Goal: Transaction & Acquisition: Purchase product/service

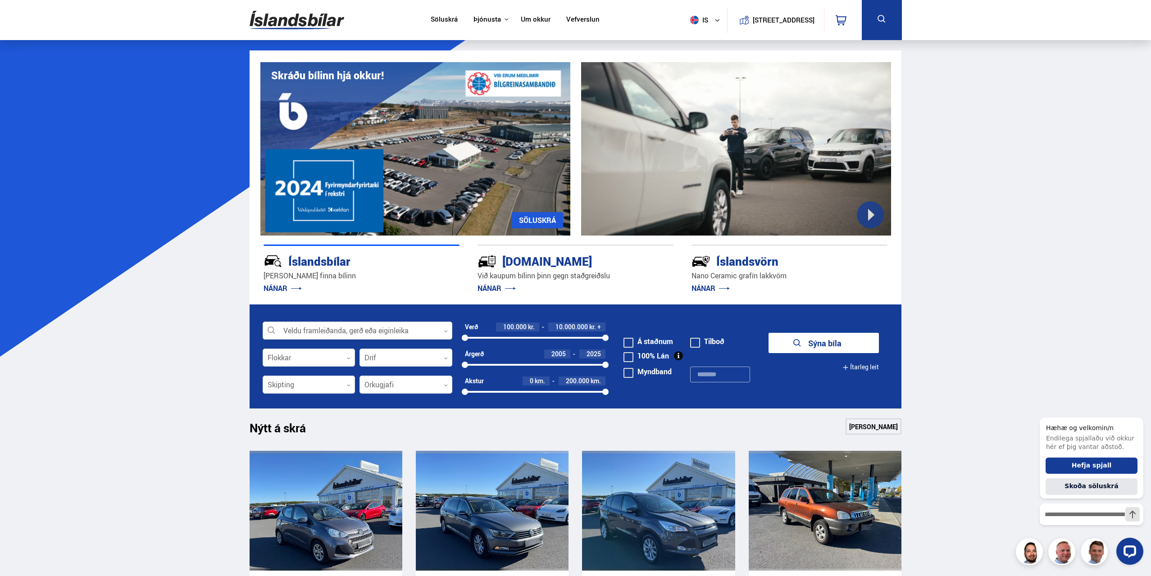
click at [447, 327] on div at bounding box center [358, 331] width 190 height 18
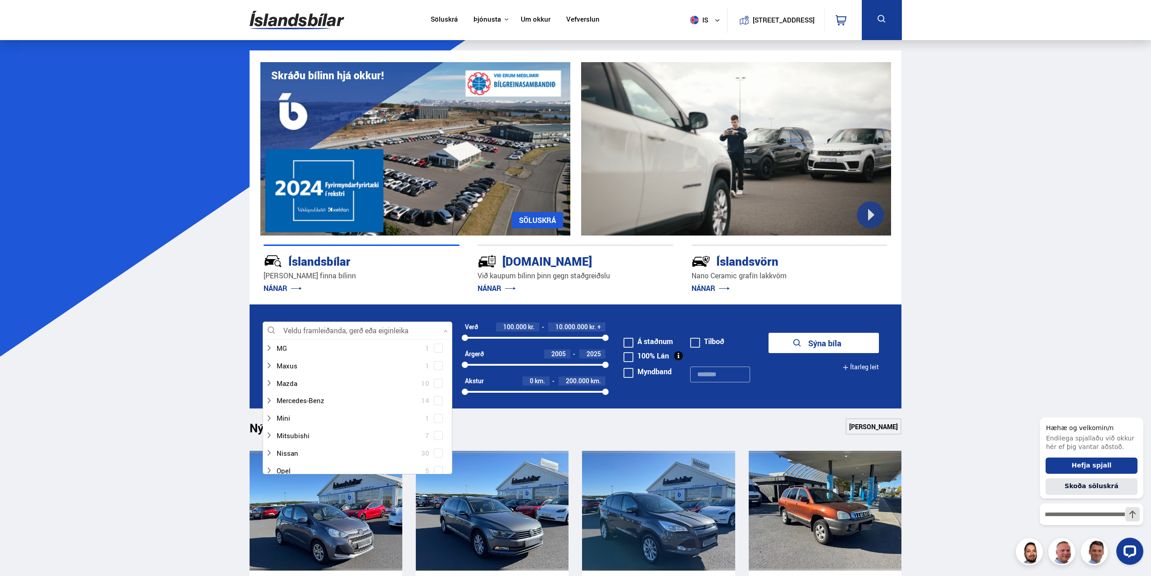
scroll to position [495, 0]
click at [338, 409] on div at bounding box center [348, 410] width 166 height 13
click at [434, 409] on span at bounding box center [438, 409] width 9 height 9
click at [834, 332] on form "Polestar Veldu framleiðanda, gerð eða eiginleika 2 Hreinsa valið Audi 17 BMW 21…" at bounding box center [576, 356] width 652 height 104
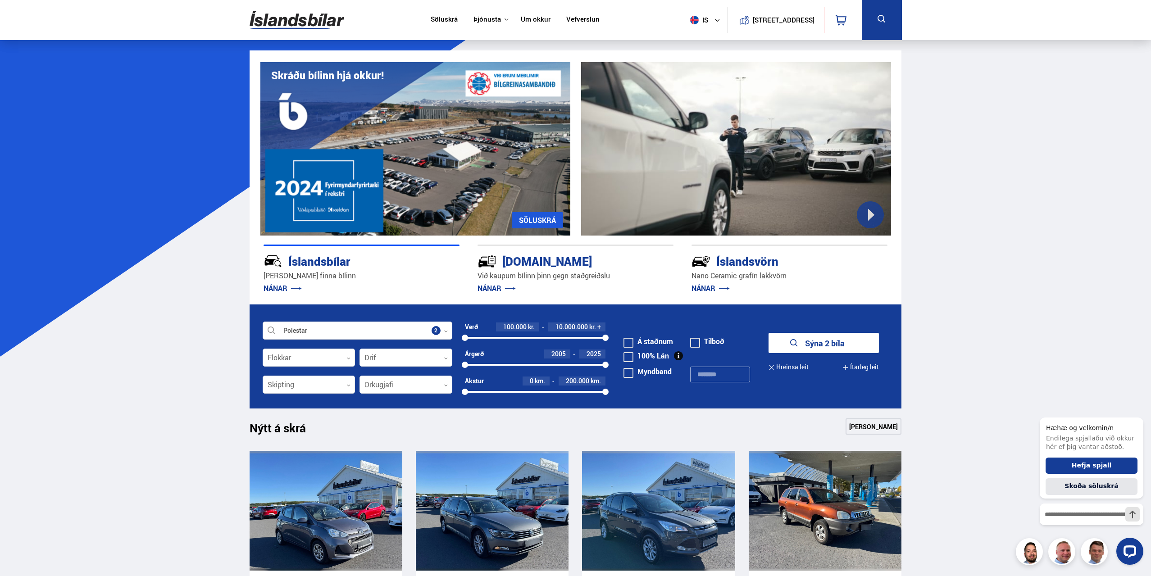
click at [830, 338] on button "Sýna 2 bíla" at bounding box center [823, 343] width 110 height 20
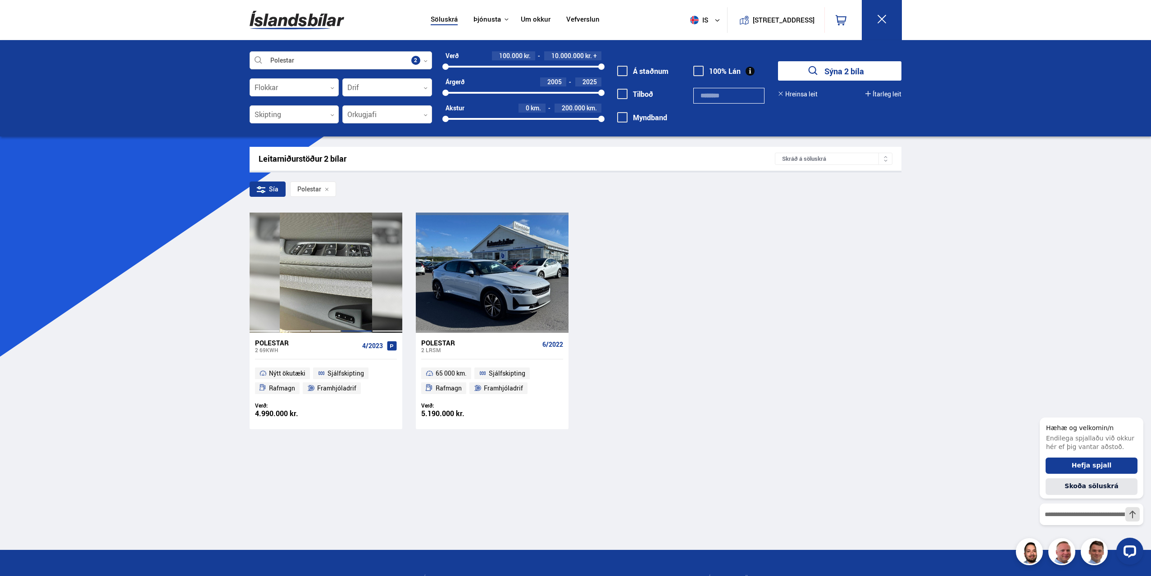
click at [342, 305] on div at bounding box center [356, 273] width 31 height 120
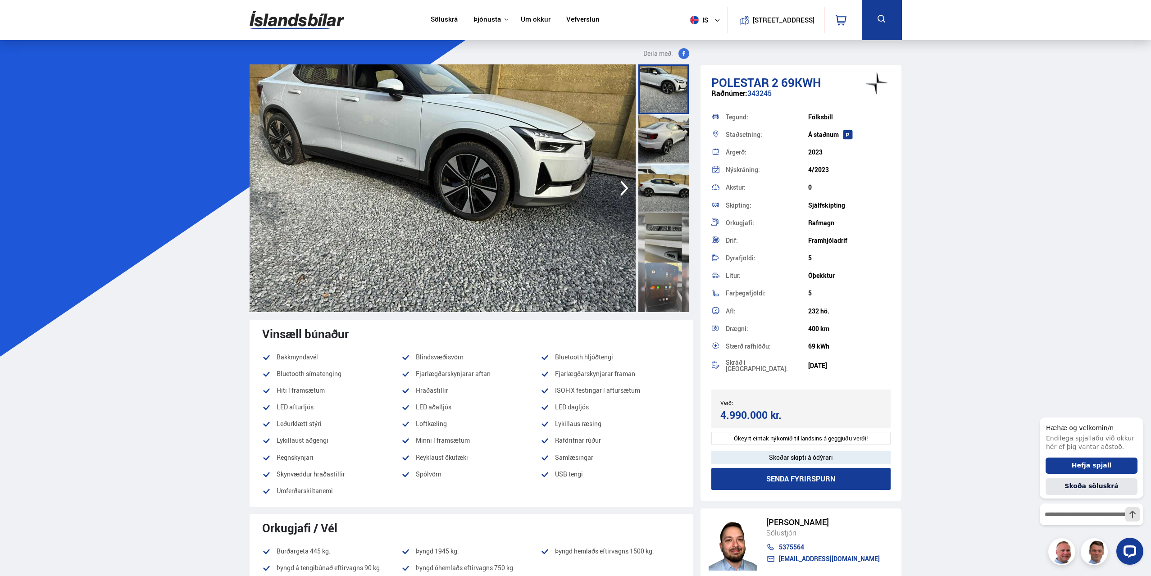
click at [622, 186] on icon "button" at bounding box center [624, 188] width 18 height 22
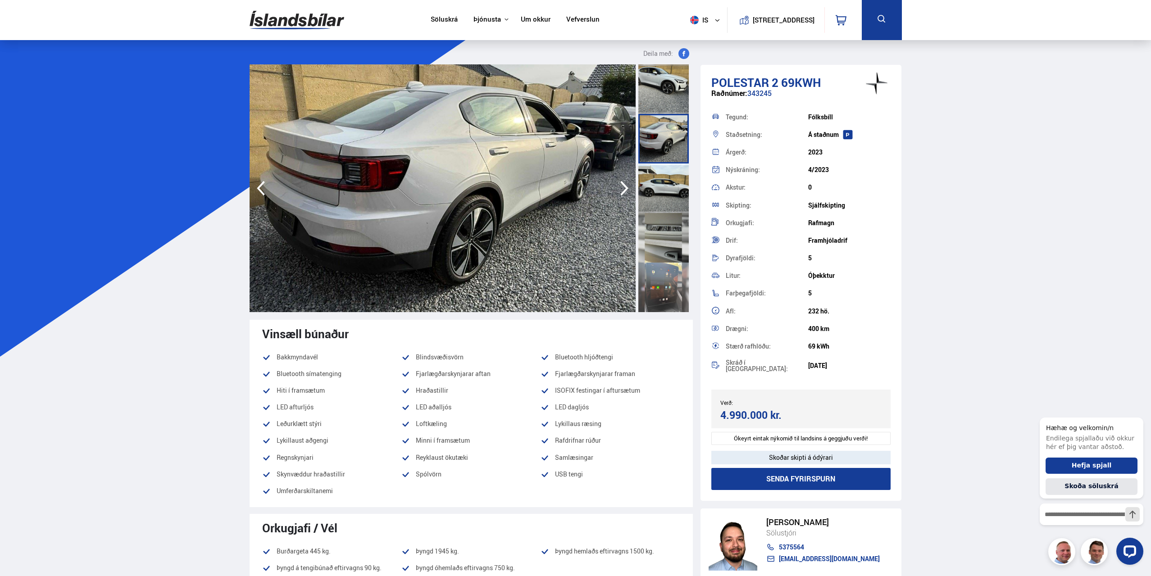
click at [622, 186] on icon "button" at bounding box center [624, 188] width 18 height 22
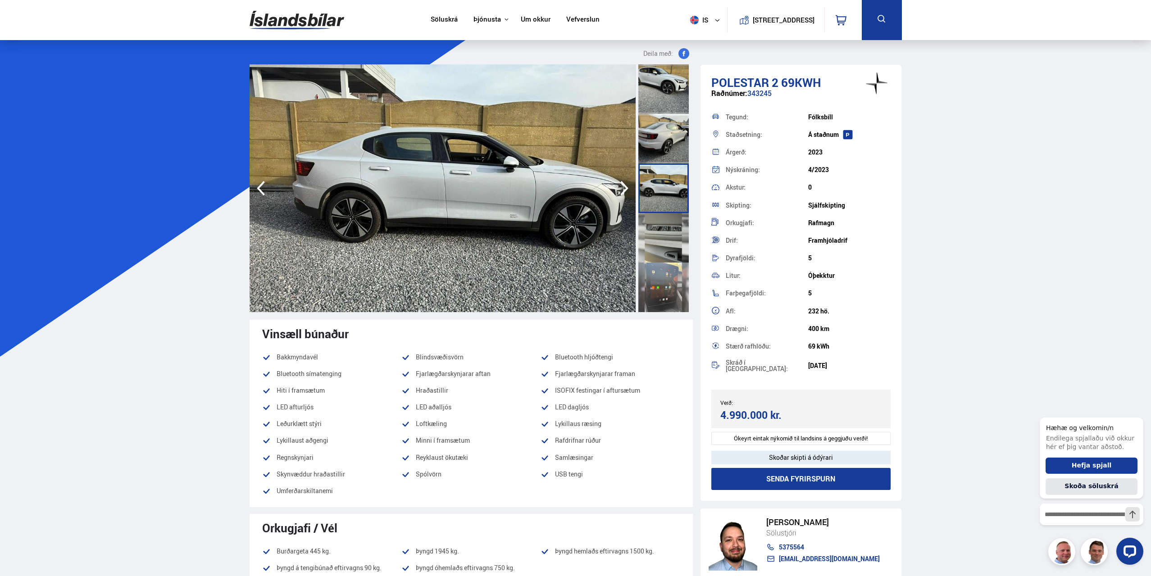
click at [622, 186] on icon "button" at bounding box center [624, 188] width 18 height 22
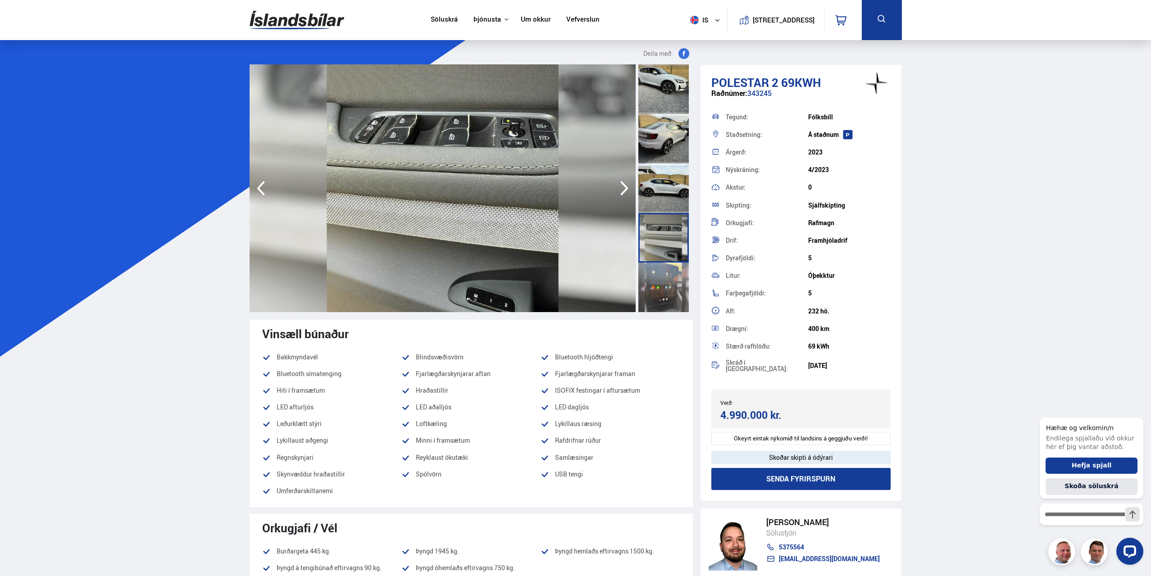
click at [622, 186] on icon "button" at bounding box center [624, 188] width 18 height 22
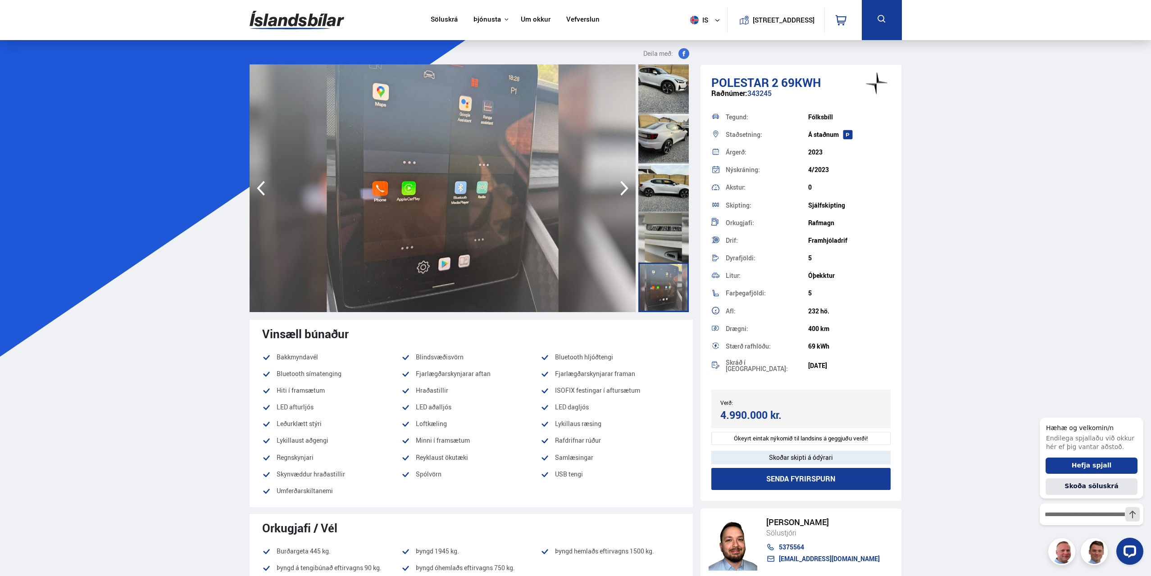
click at [622, 186] on icon "button" at bounding box center [624, 188] width 18 height 22
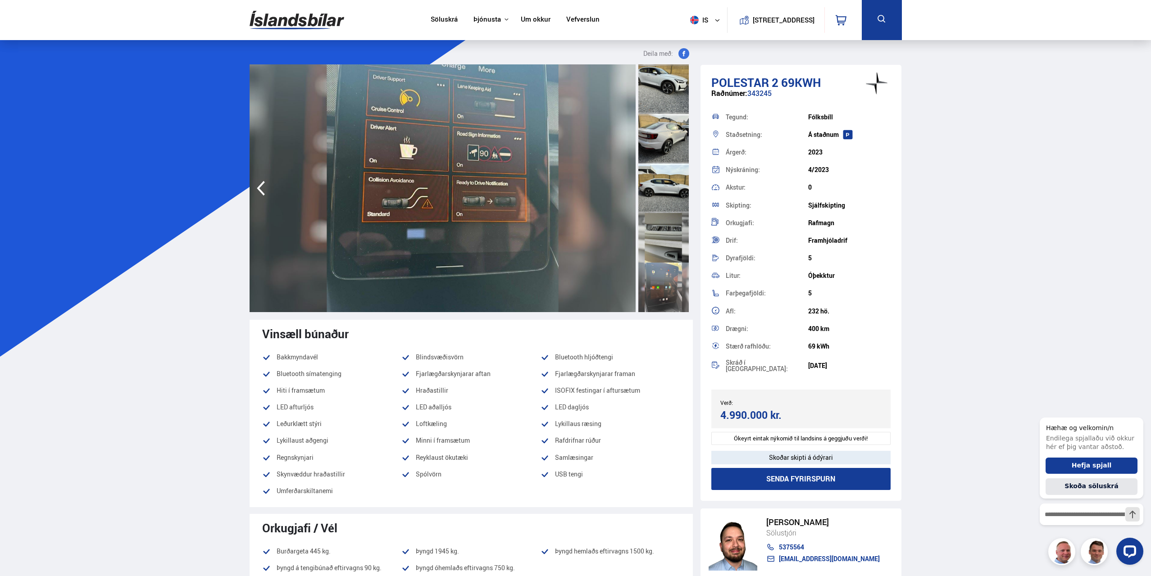
click at [622, 186] on img at bounding box center [443, 188] width 386 height 248
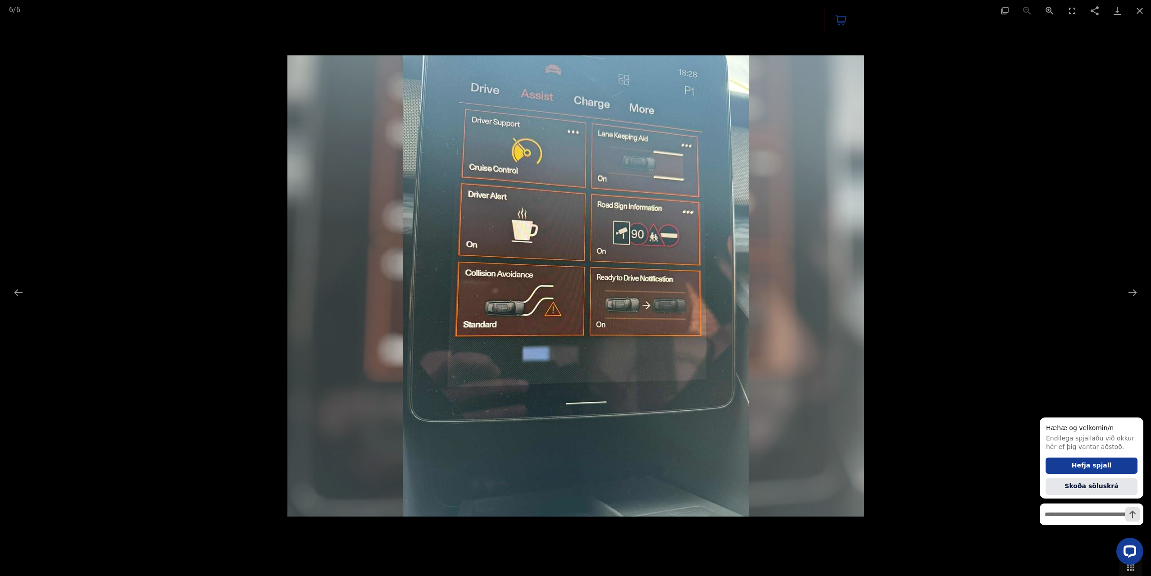
click at [622, 186] on img at bounding box center [575, 285] width 577 height 461
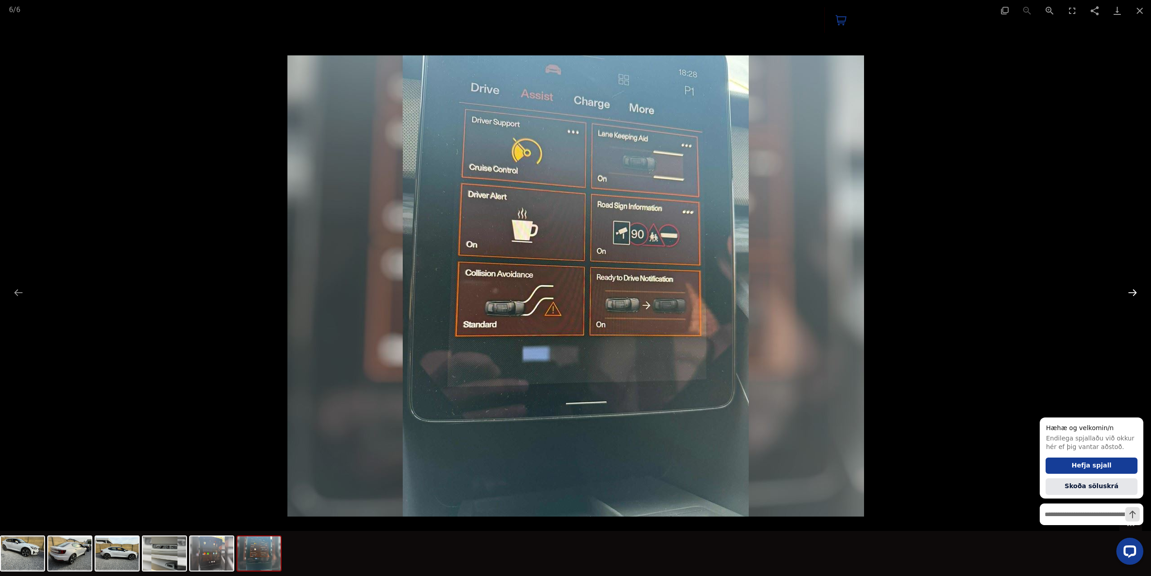
click at [1132, 291] on button "Next slide" at bounding box center [1132, 293] width 19 height 18
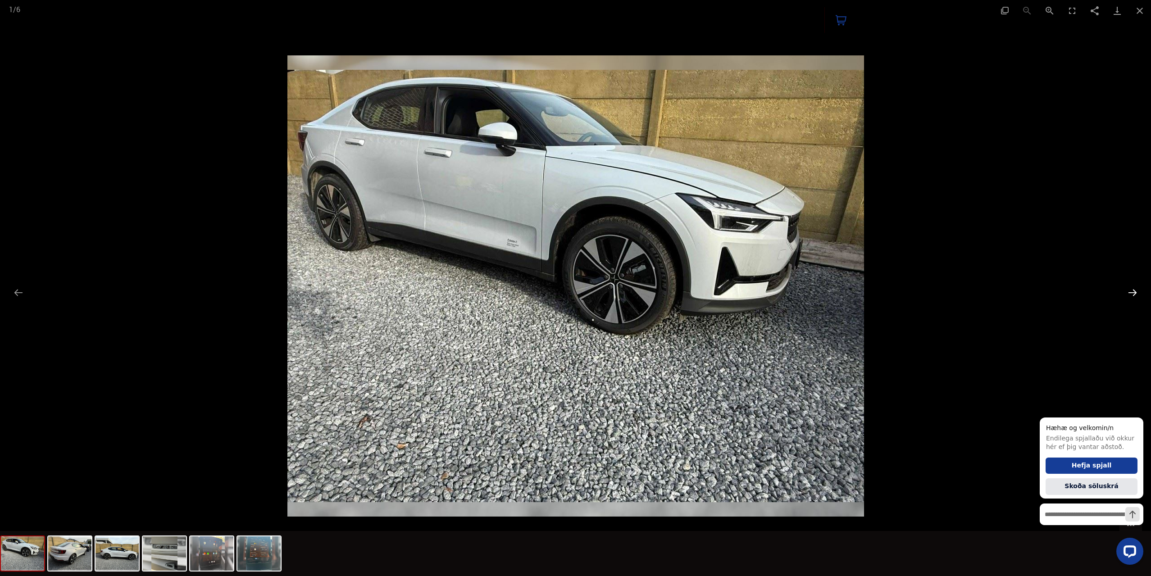
click at [1132, 291] on button "Next slide" at bounding box center [1132, 293] width 19 height 18
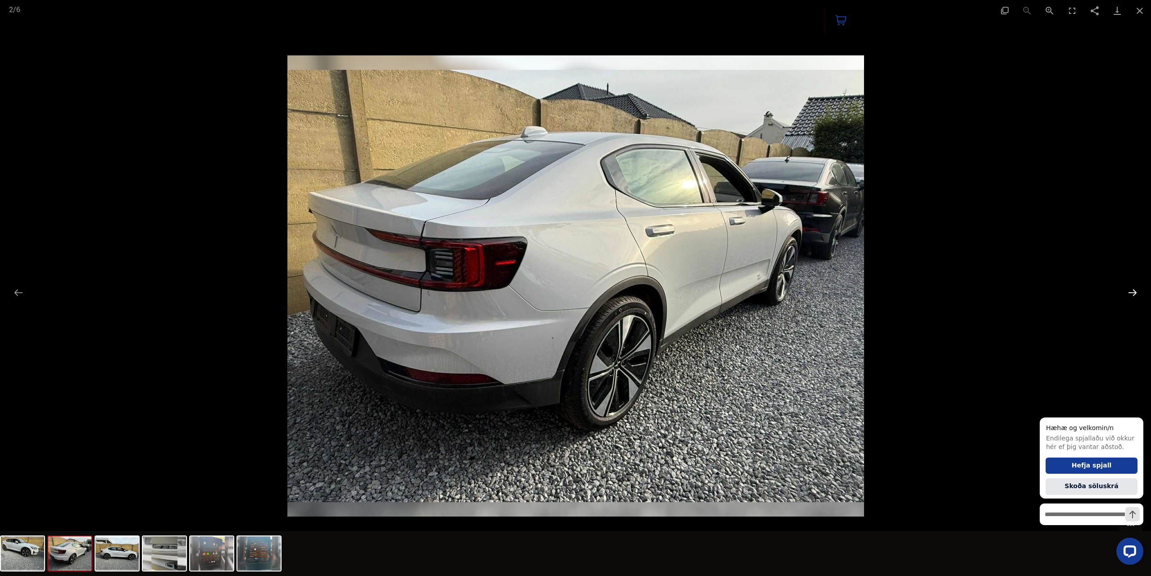
click at [1132, 291] on button "Next slide" at bounding box center [1132, 293] width 19 height 18
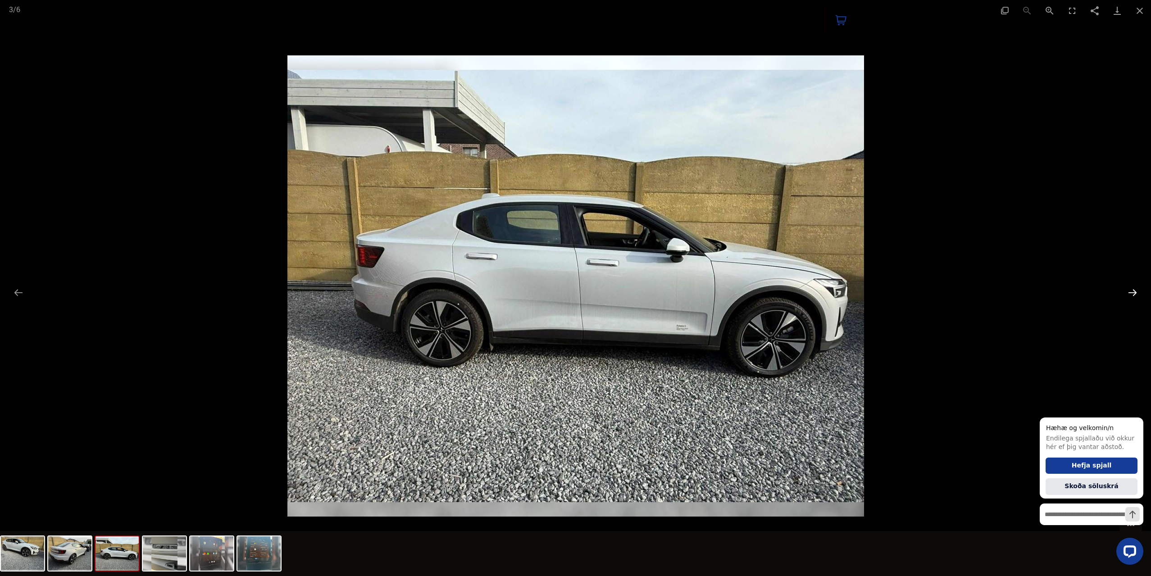
click at [1132, 291] on button "Next slide" at bounding box center [1132, 293] width 19 height 18
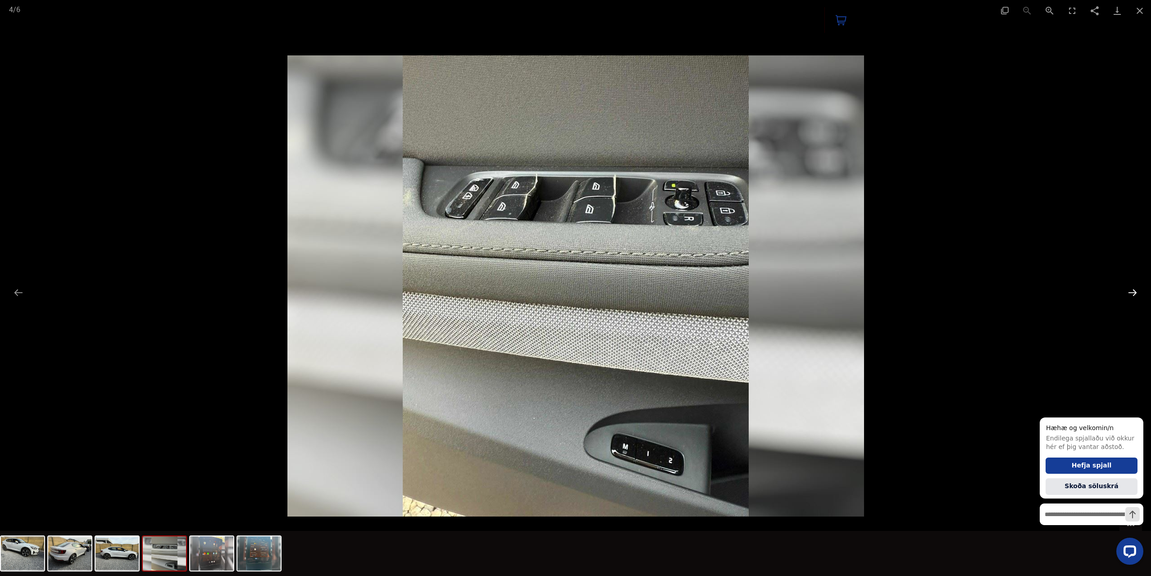
click at [1132, 291] on button "Next slide" at bounding box center [1132, 293] width 19 height 18
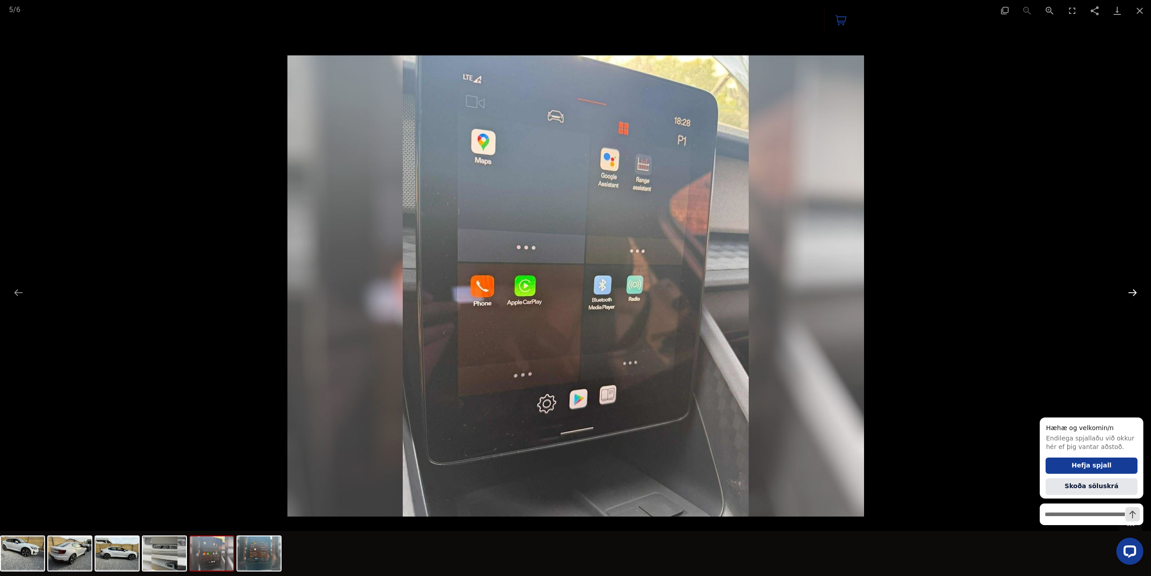
click at [1132, 291] on button "Next slide" at bounding box center [1132, 293] width 19 height 18
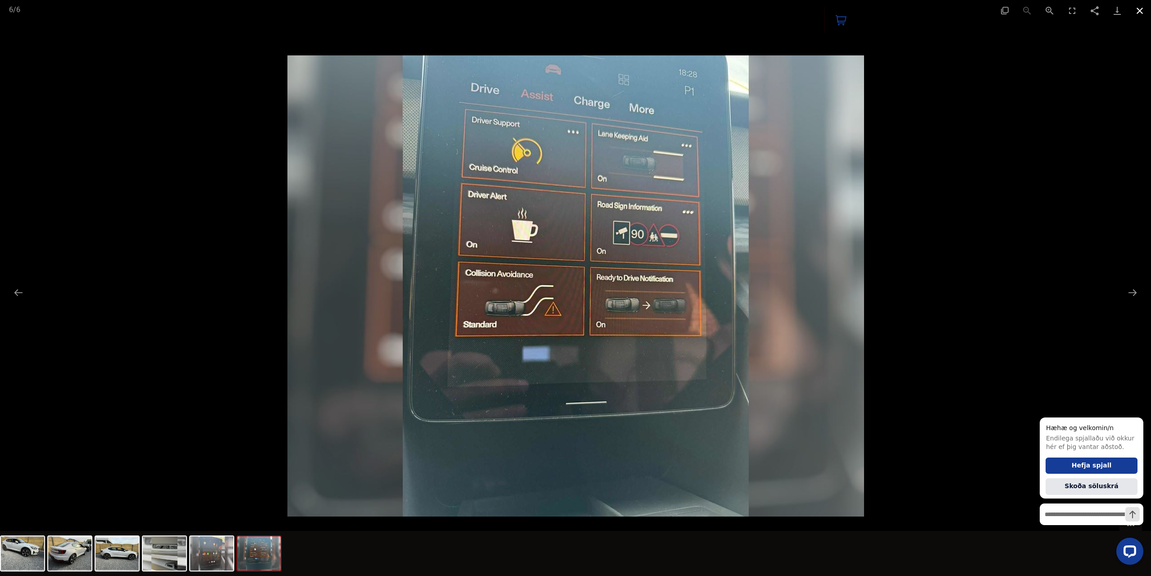
click at [1140, 13] on button "Close gallery" at bounding box center [1139, 10] width 23 height 21
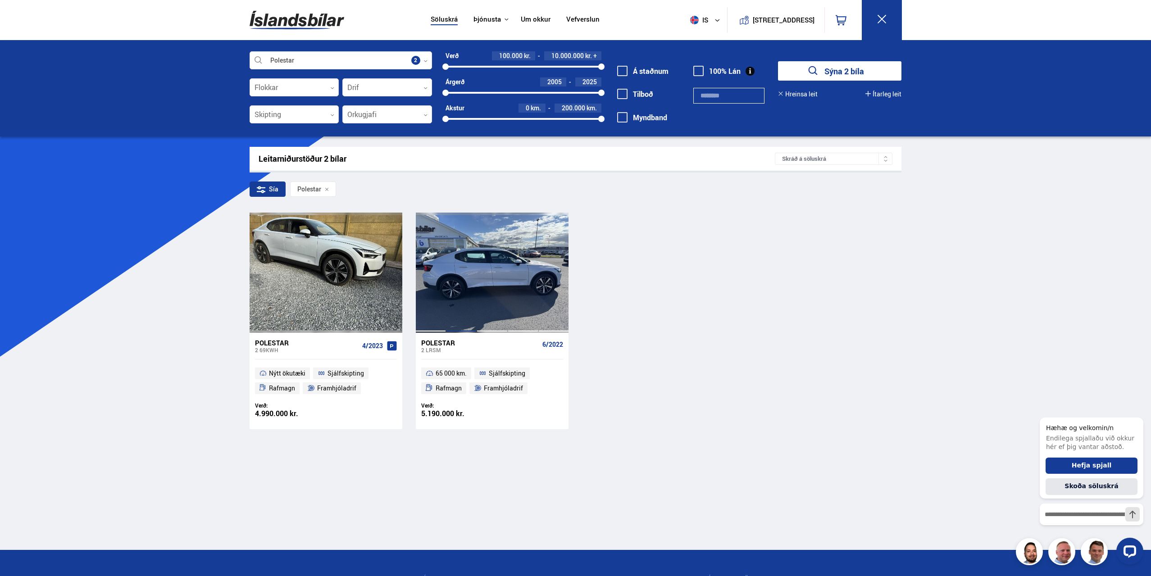
click at [463, 270] on div at bounding box center [461, 273] width 31 height 120
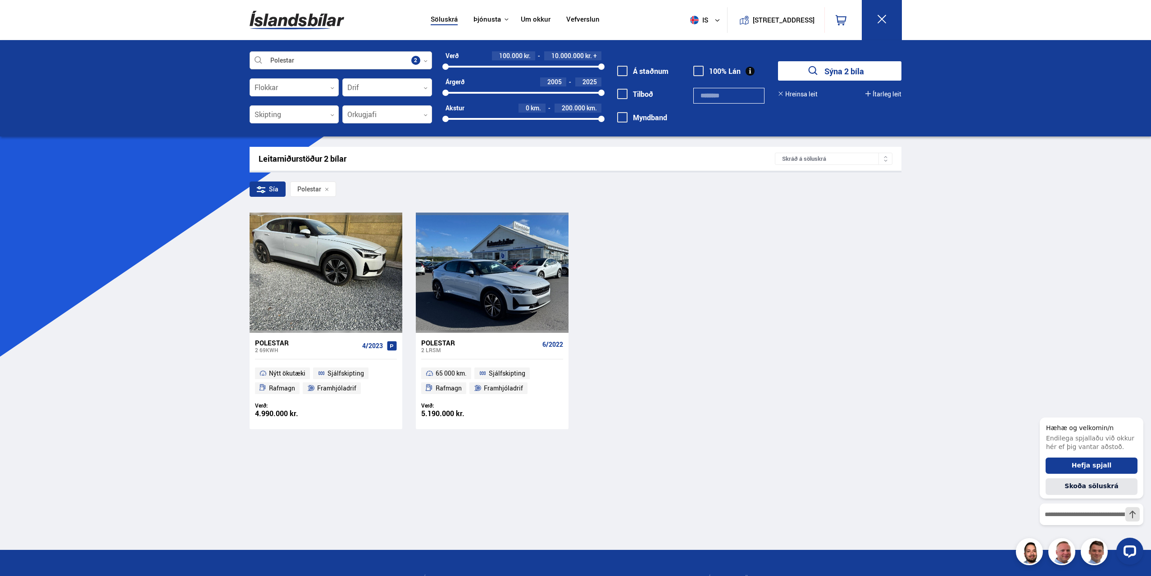
click at [424, 60] on icon at bounding box center [425, 61] width 4 height 4
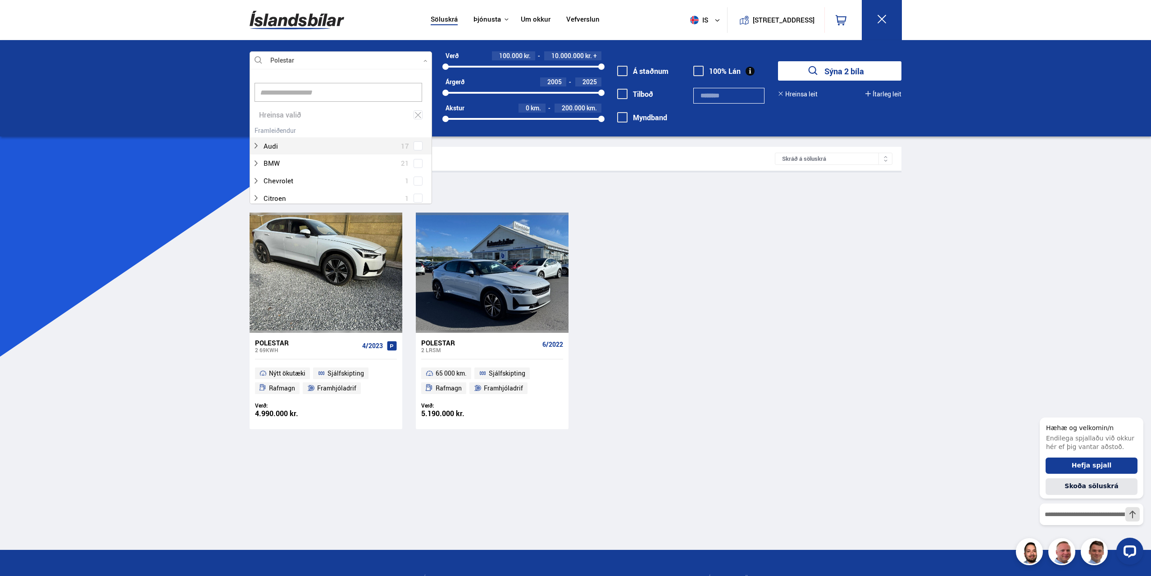
scroll to position [134, 180]
click at [415, 114] on icon at bounding box center [418, 115] width 6 height 6
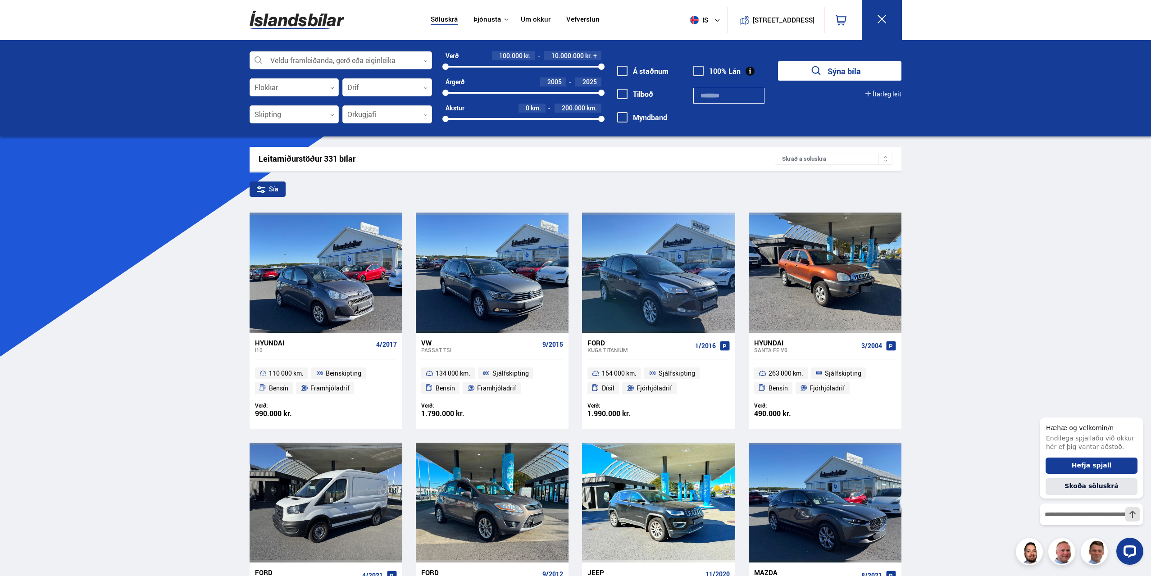
click at [853, 68] on button "Sýna bíla" at bounding box center [839, 70] width 123 height 19
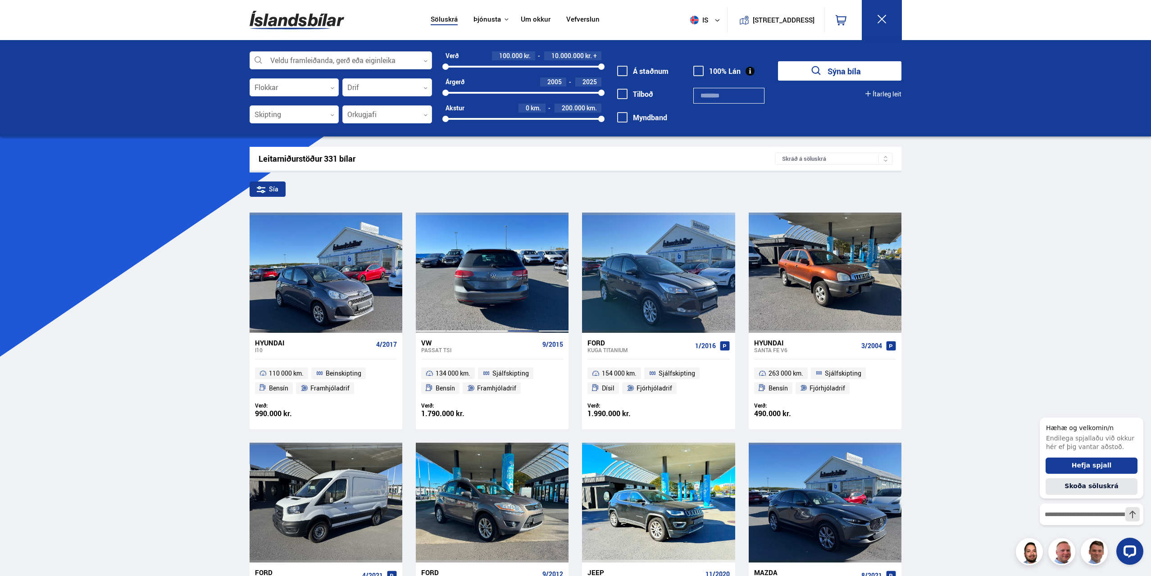
click at [532, 272] on div at bounding box center [523, 273] width 31 height 120
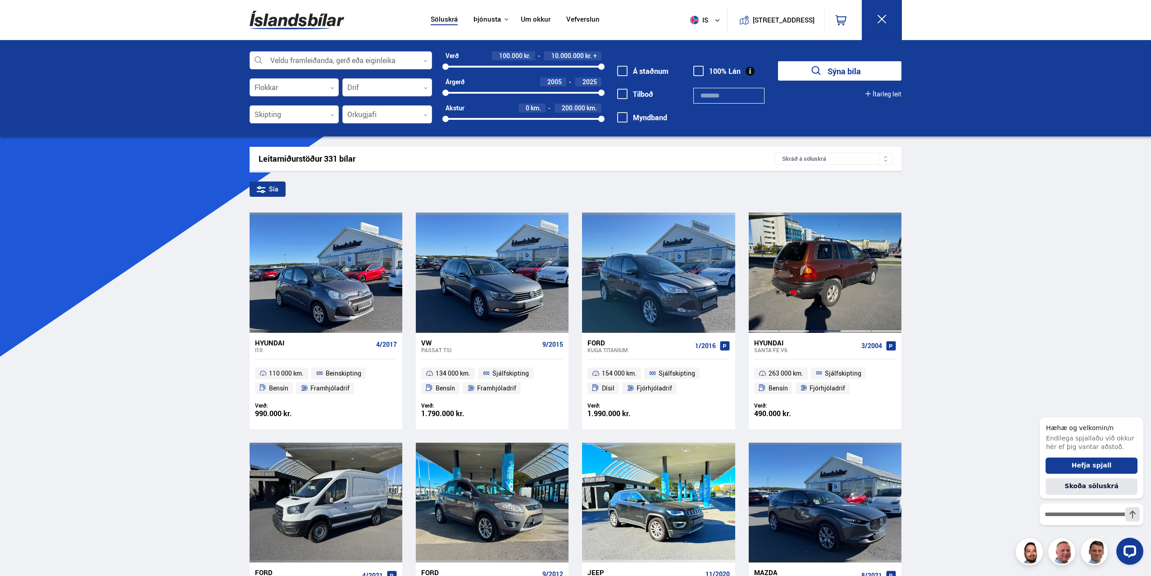
click at [801, 279] on div at bounding box center [794, 273] width 31 height 120
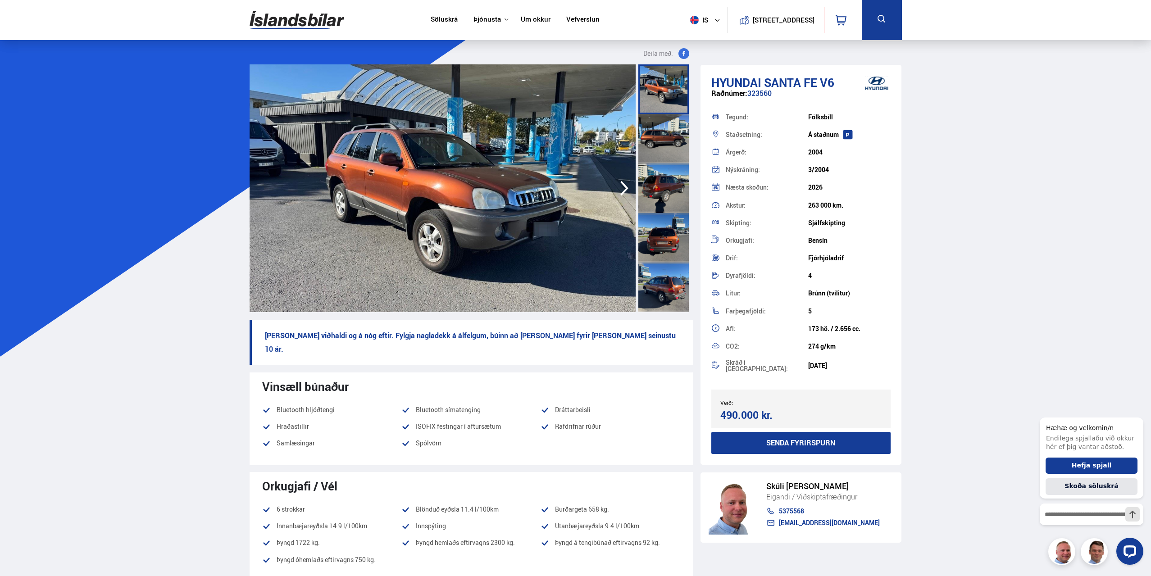
click at [627, 184] on icon "button" at bounding box center [624, 188] width 18 height 22
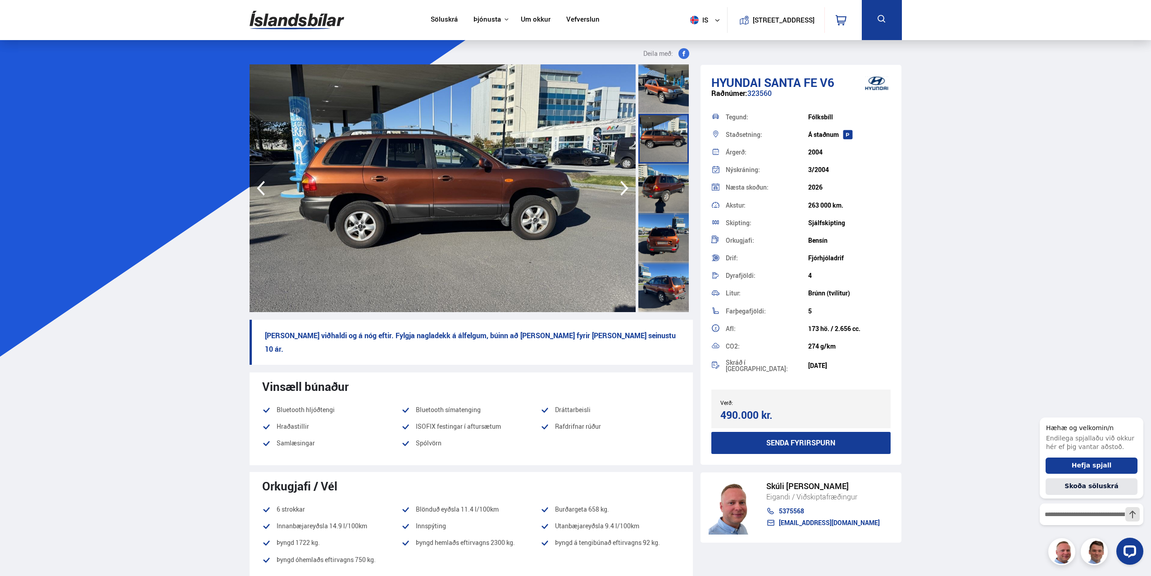
click at [627, 184] on icon "button" at bounding box center [624, 188] width 18 height 22
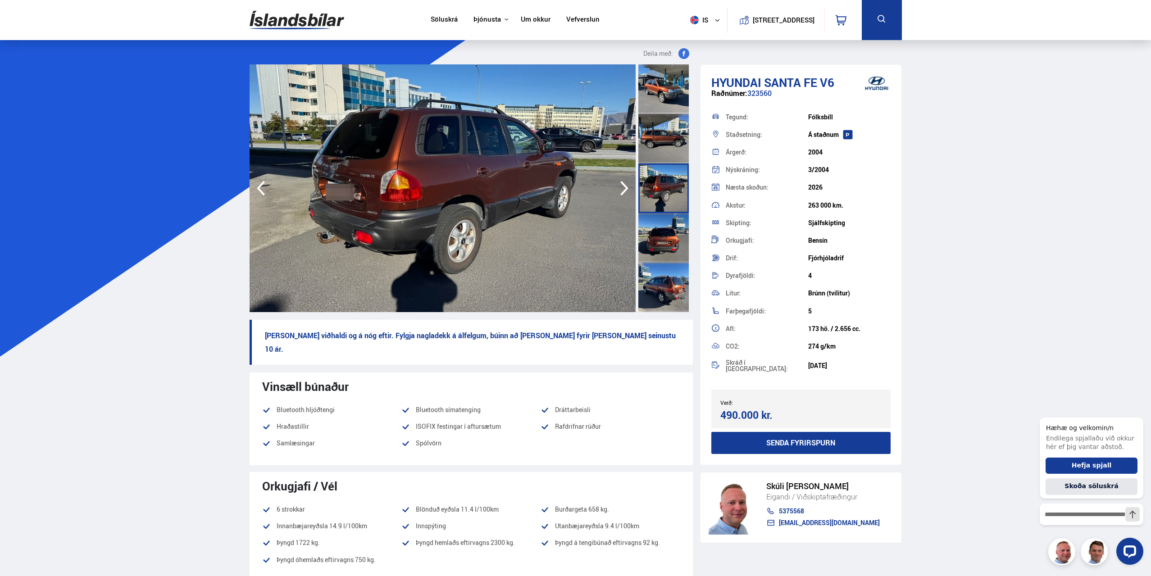
click at [627, 184] on icon "button" at bounding box center [624, 188] width 18 height 22
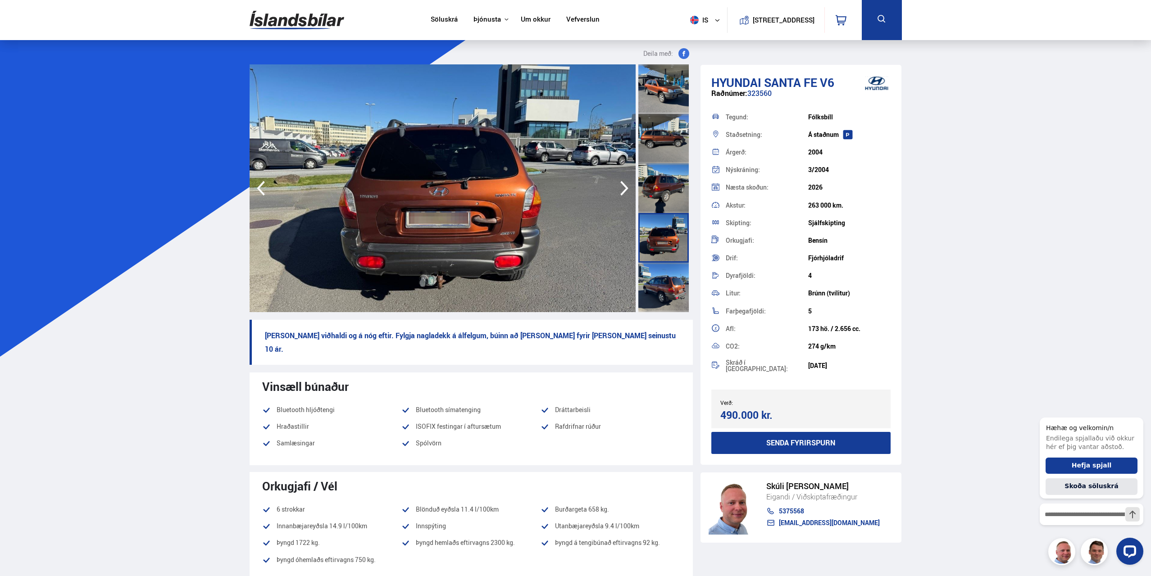
click at [627, 184] on icon "button" at bounding box center [624, 188] width 18 height 22
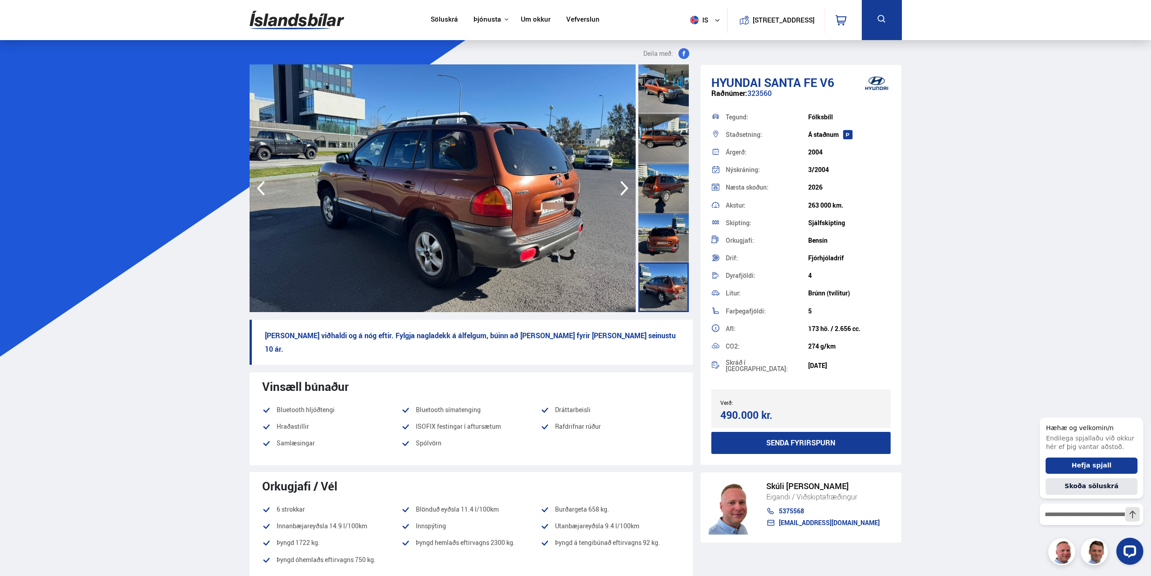
click at [627, 184] on icon "button" at bounding box center [624, 188] width 18 height 22
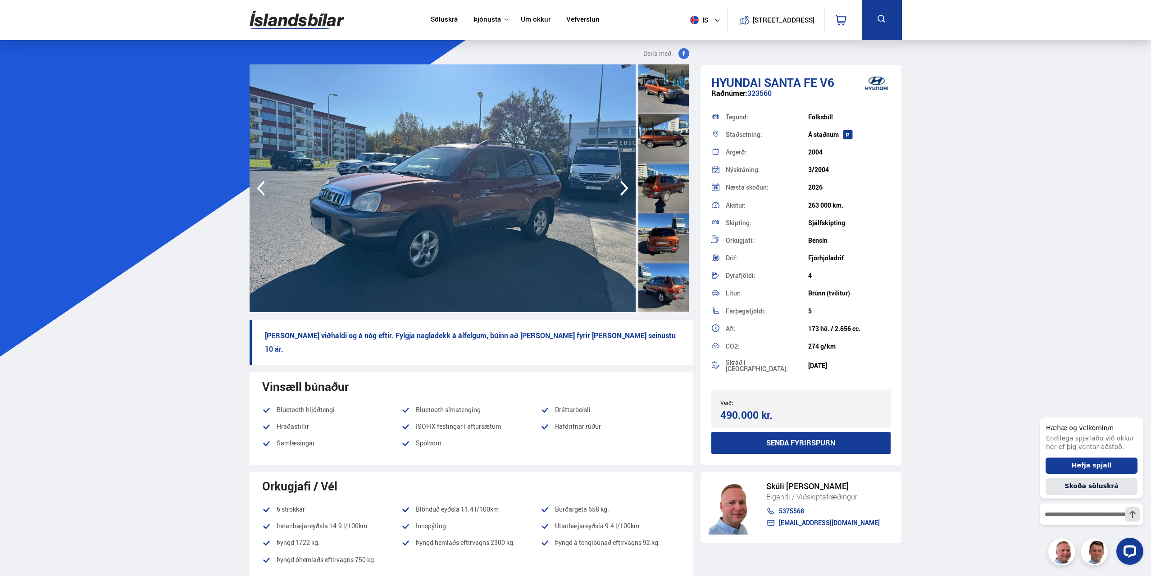
click at [627, 184] on icon "button" at bounding box center [624, 188] width 18 height 22
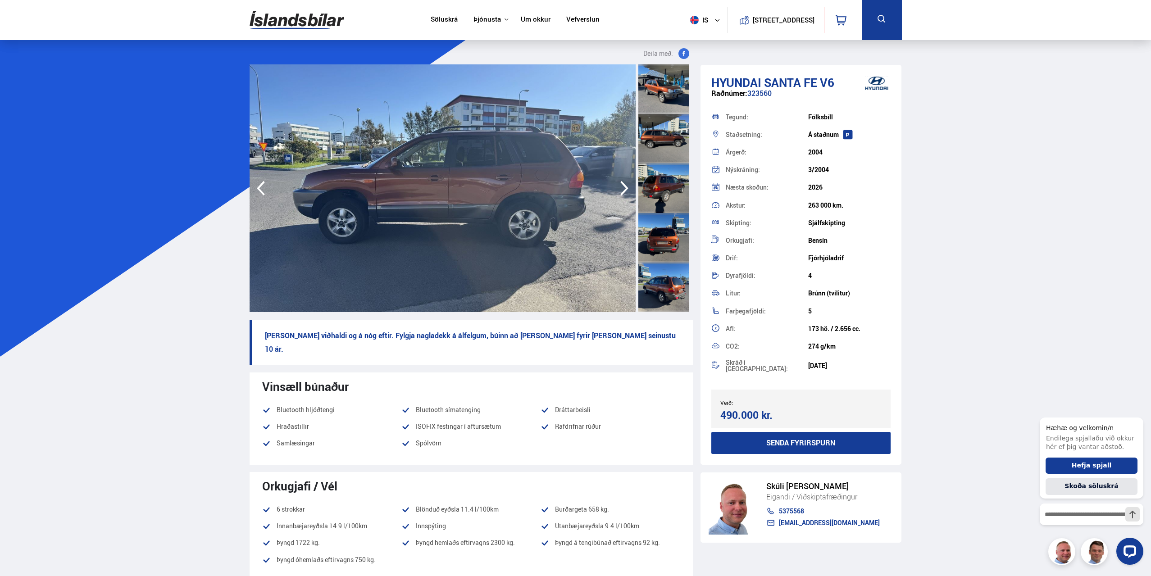
click at [627, 184] on icon "button" at bounding box center [624, 188] width 18 height 22
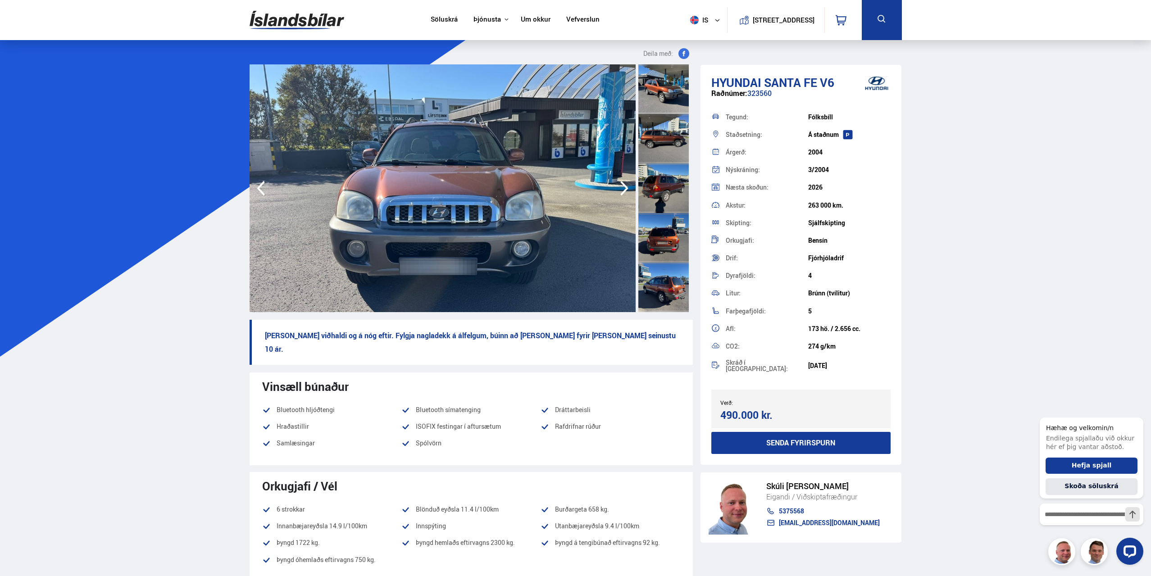
click at [627, 184] on icon "button" at bounding box center [624, 188] width 18 height 22
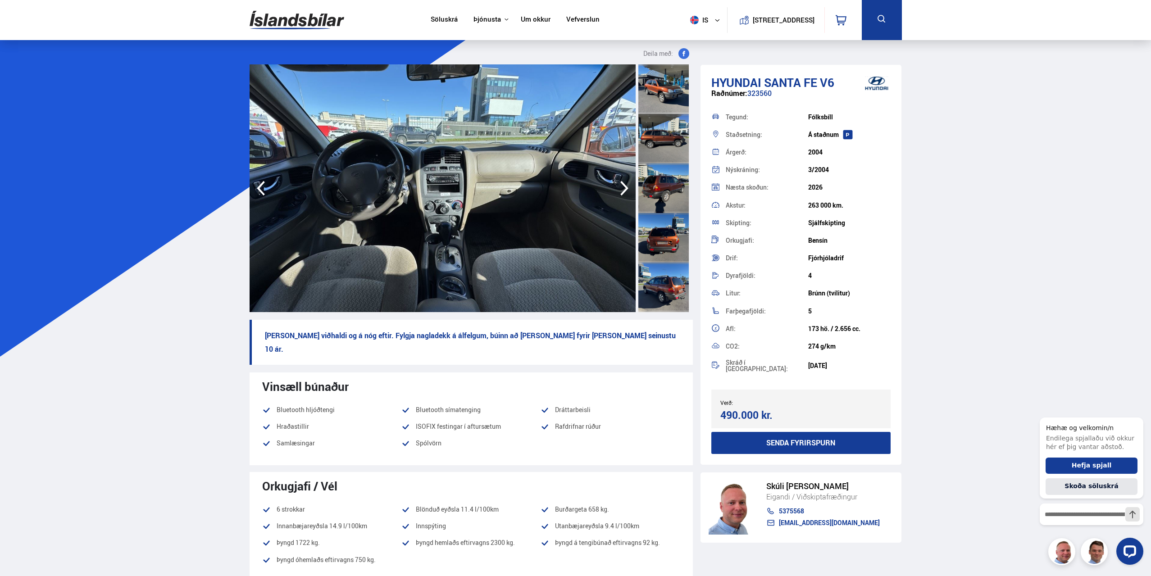
click at [627, 184] on icon "button" at bounding box center [624, 188] width 18 height 22
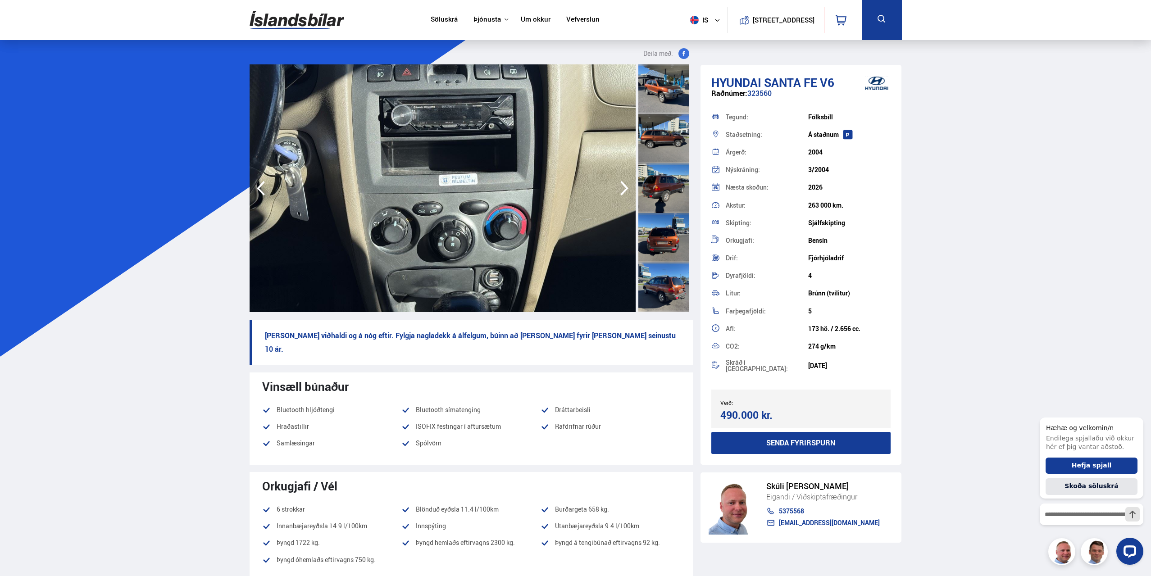
click at [627, 184] on icon "button" at bounding box center [624, 188] width 18 height 22
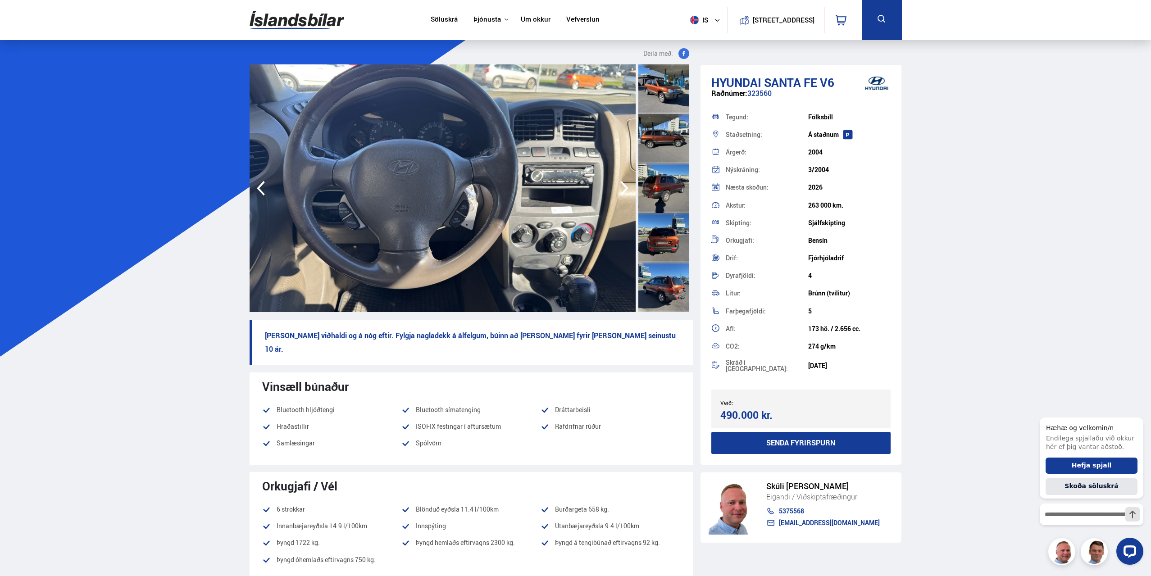
click at [259, 188] on icon "button" at bounding box center [261, 188] width 8 height 15
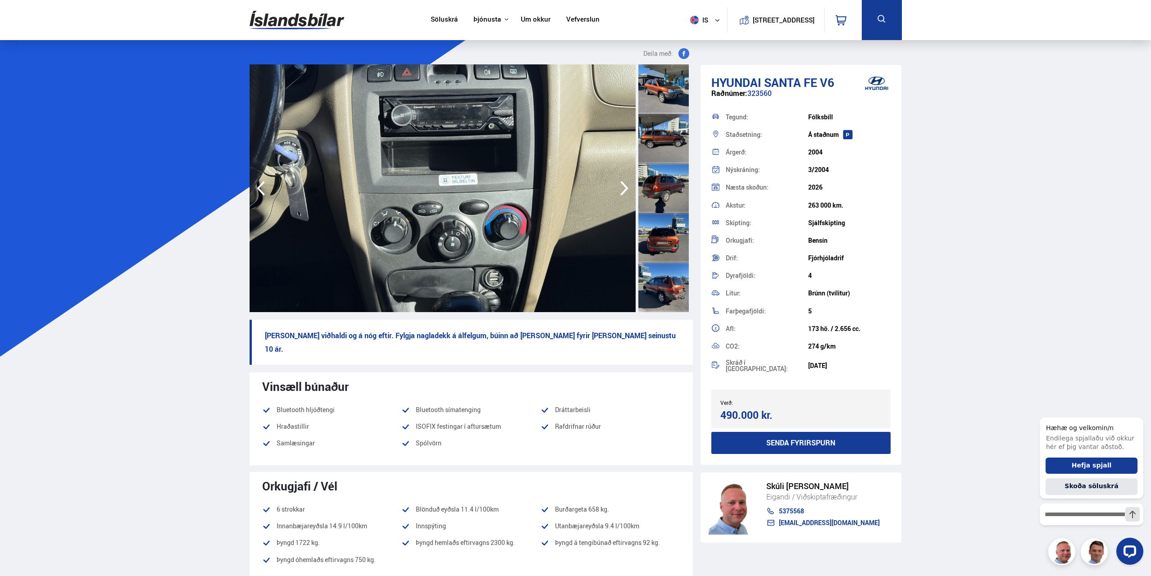
click at [622, 186] on icon "button" at bounding box center [624, 188] width 18 height 22
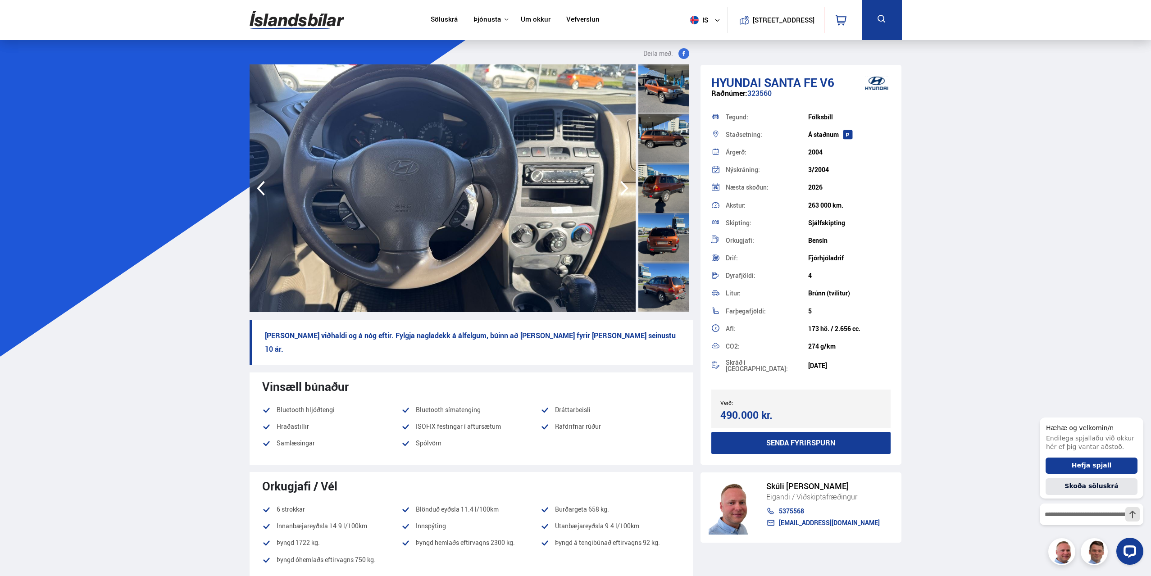
click at [622, 186] on icon "button" at bounding box center [624, 188] width 18 height 22
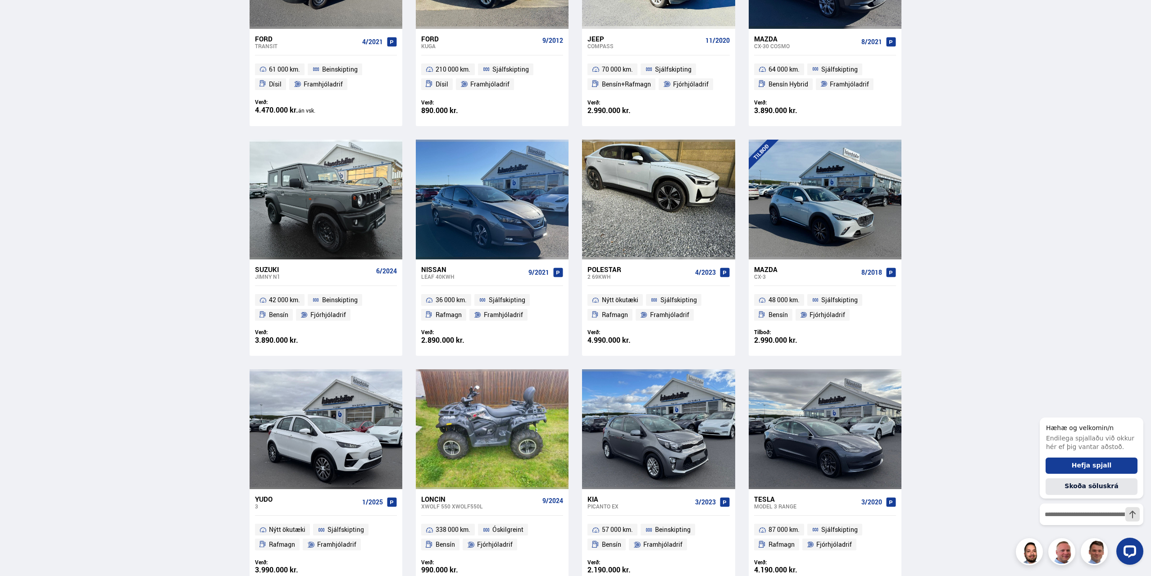
scroll to position [586, 0]
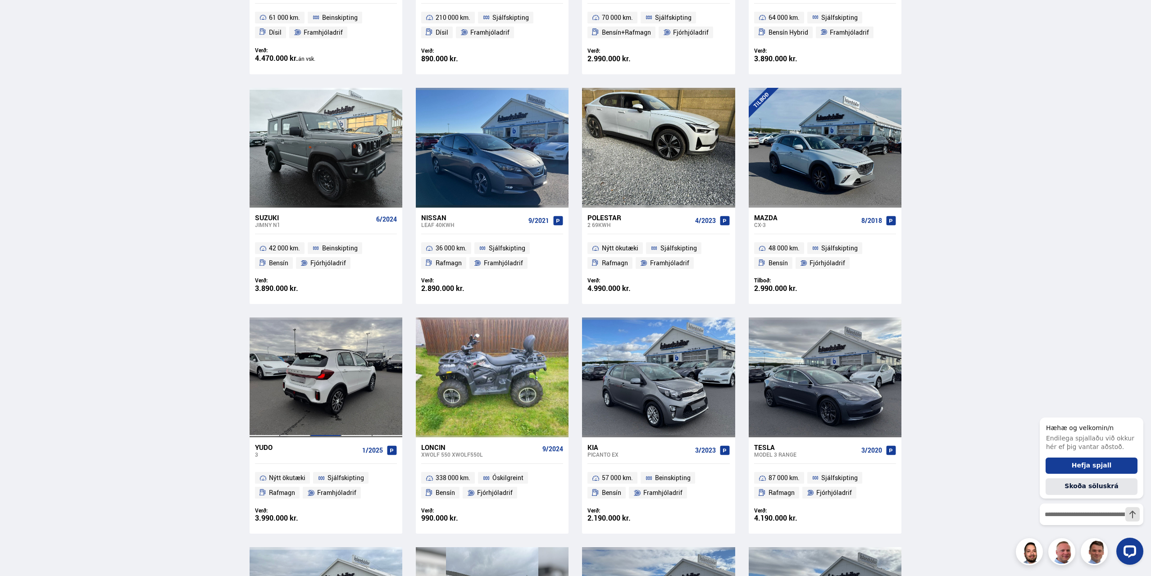
click at [317, 400] on div at bounding box center [325, 378] width 31 height 120
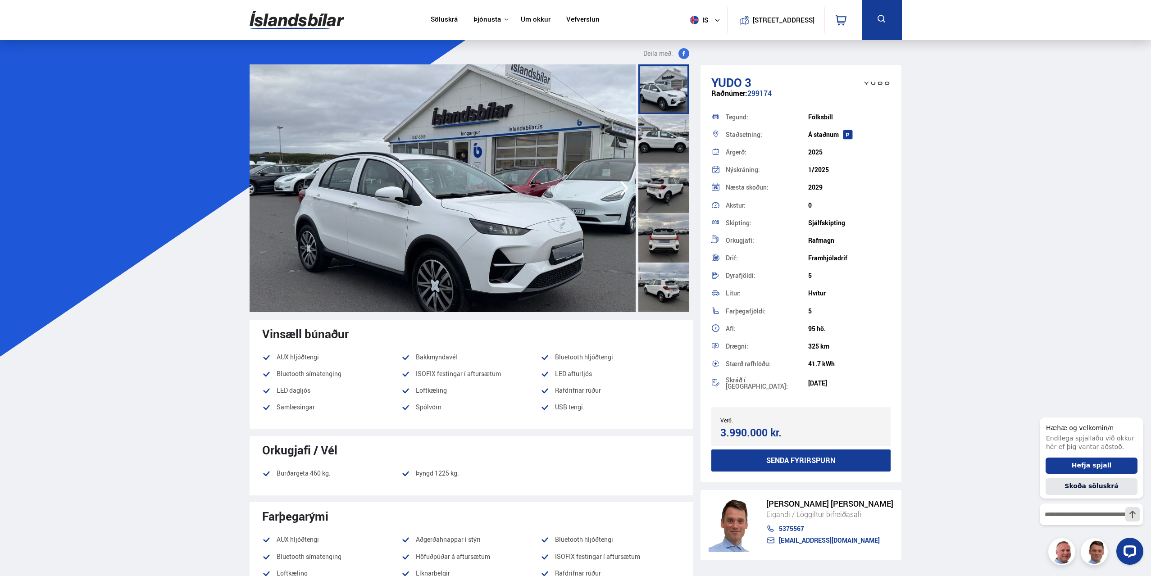
click at [622, 188] on icon "button" at bounding box center [624, 188] width 18 height 22
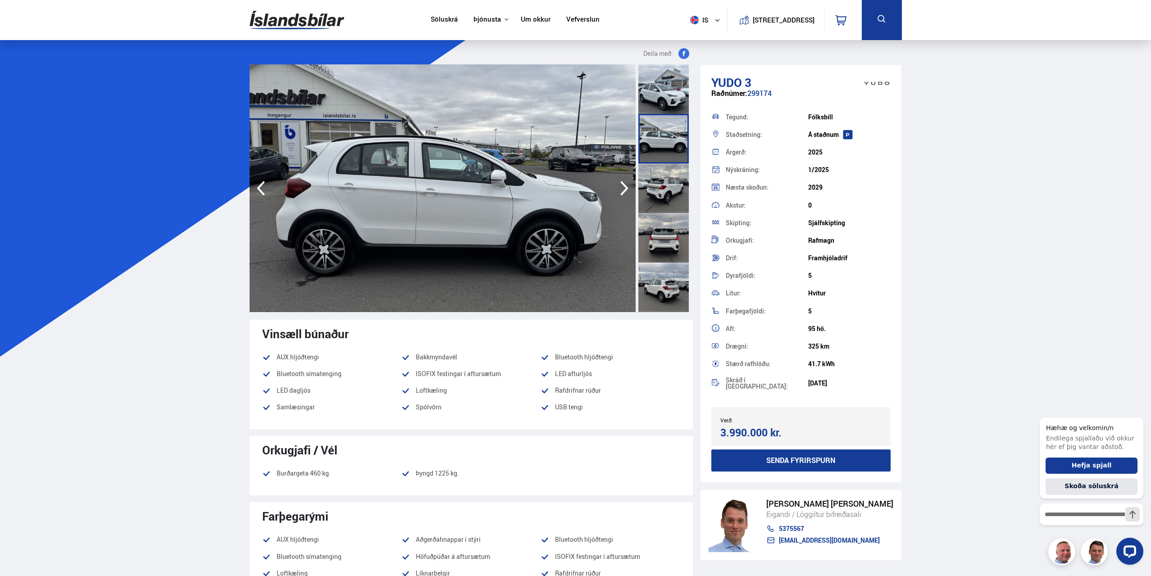
click at [622, 188] on icon "button" at bounding box center [624, 188] width 18 height 22
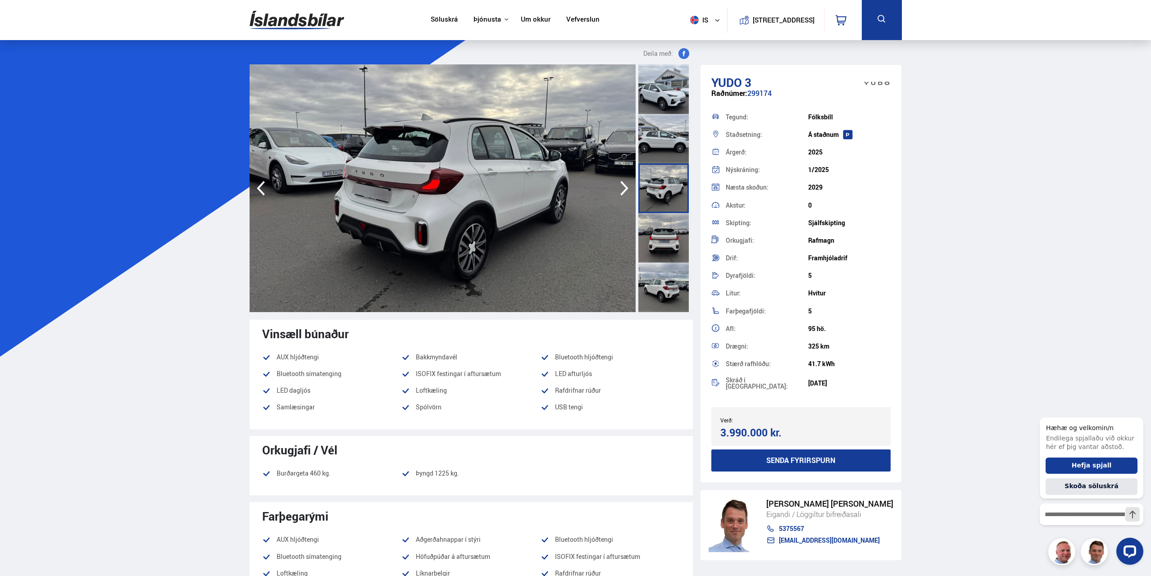
click at [622, 188] on icon "button" at bounding box center [624, 188] width 18 height 22
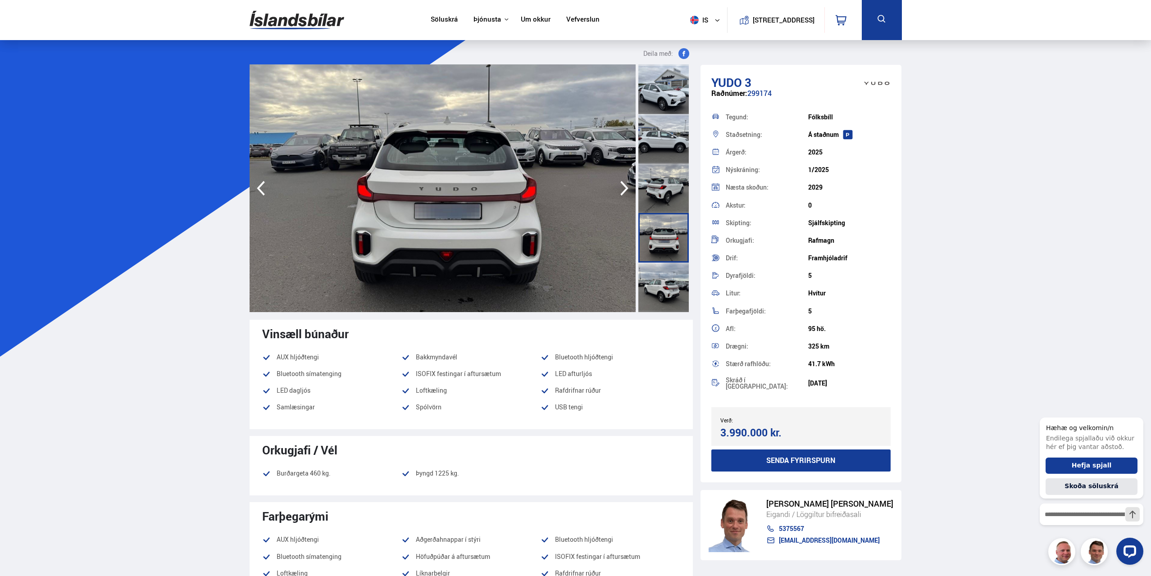
click at [622, 188] on icon "button" at bounding box center [624, 188] width 18 height 22
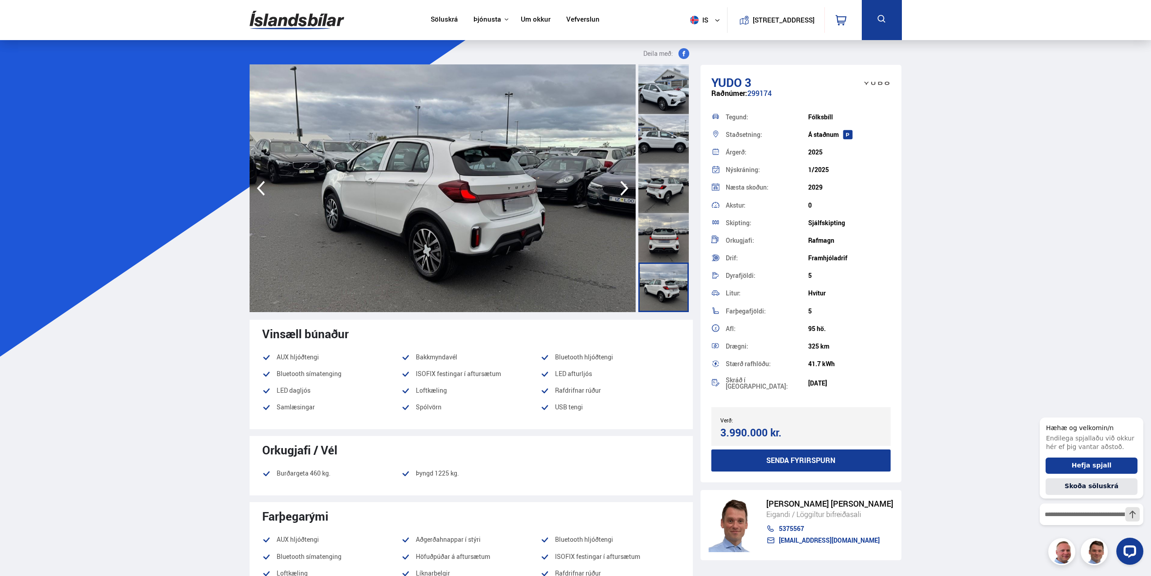
click at [622, 188] on icon "button" at bounding box center [624, 188] width 18 height 22
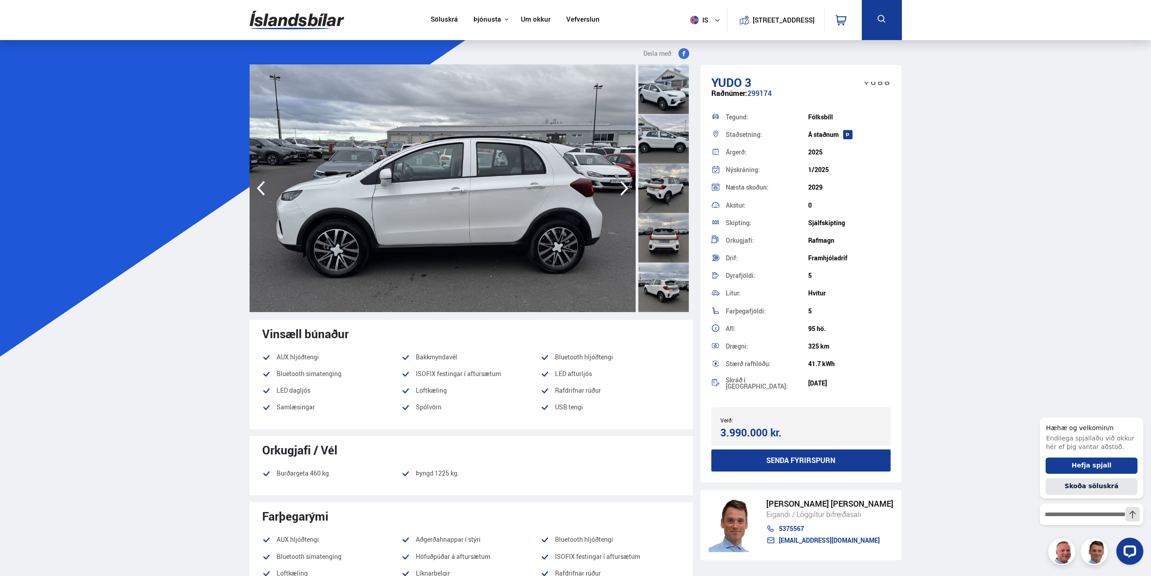
click at [622, 188] on icon "button" at bounding box center [624, 188] width 18 height 22
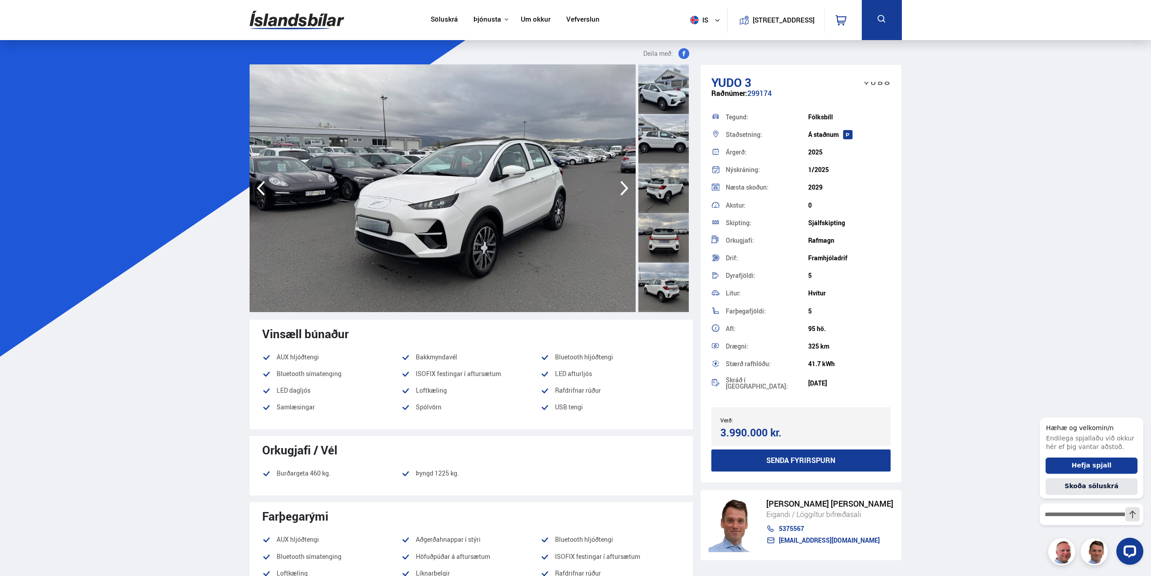
click at [622, 188] on icon "button" at bounding box center [624, 188] width 18 height 22
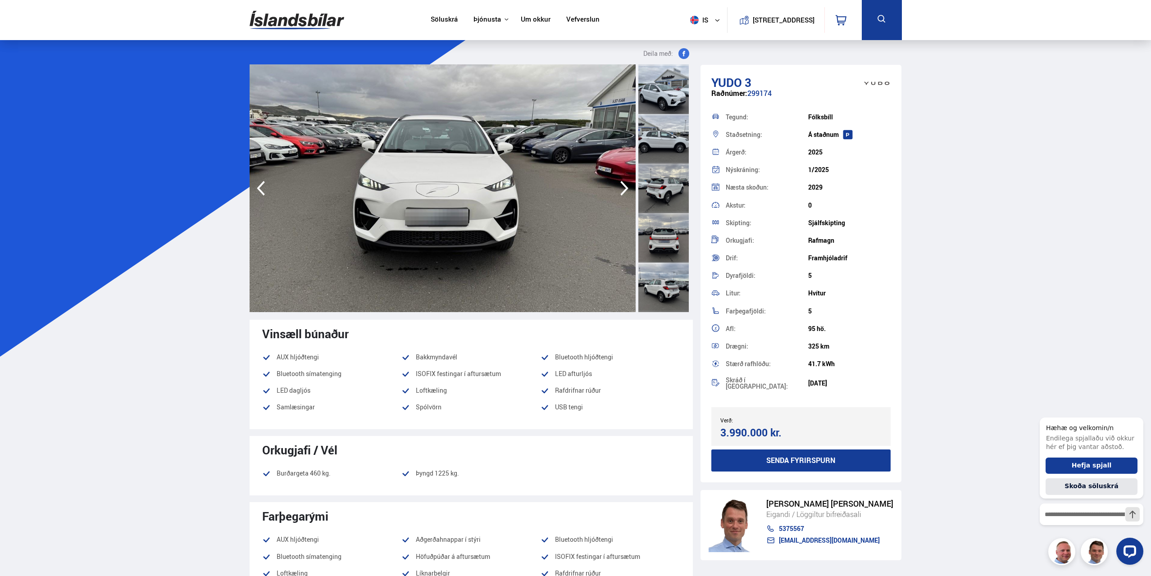
click at [622, 188] on icon "button" at bounding box center [624, 188] width 18 height 22
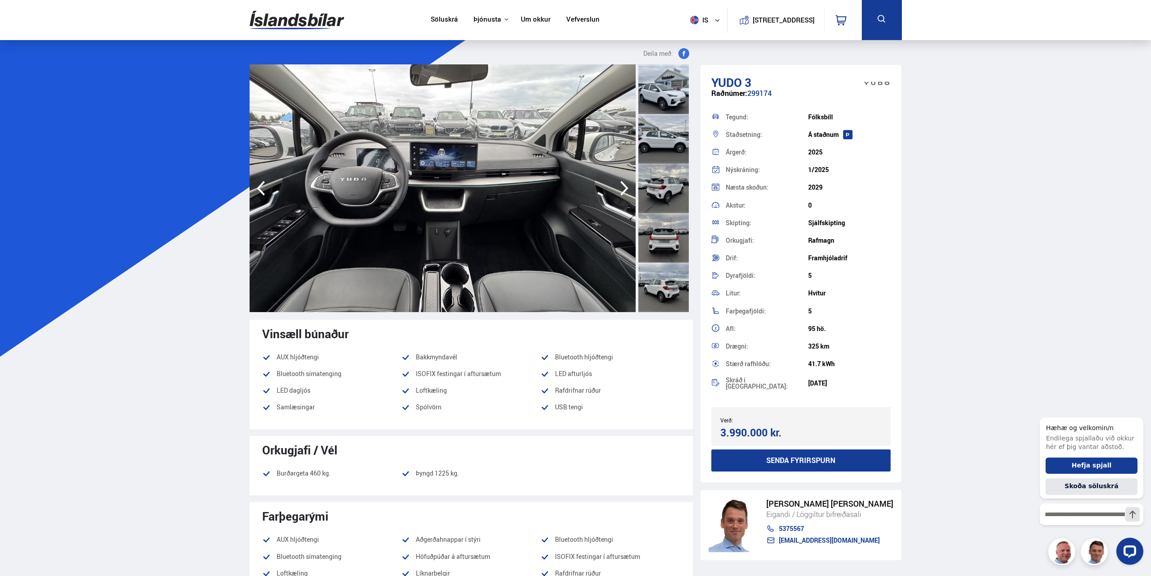
click at [621, 191] on icon "button" at bounding box center [624, 188] width 18 height 22
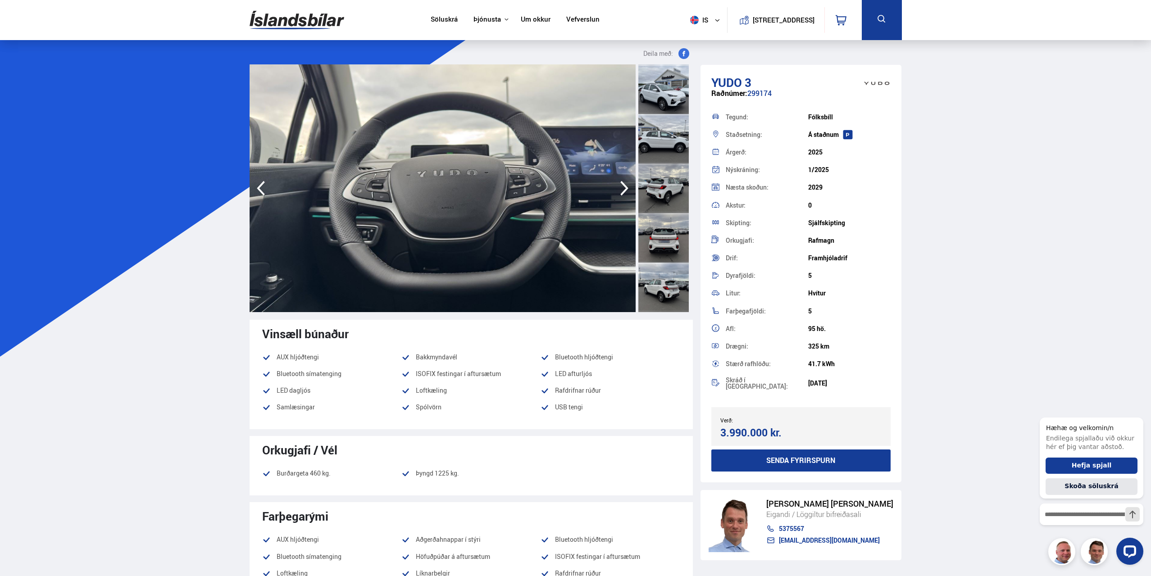
click at [621, 191] on icon "button" at bounding box center [624, 188] width 18 height 22
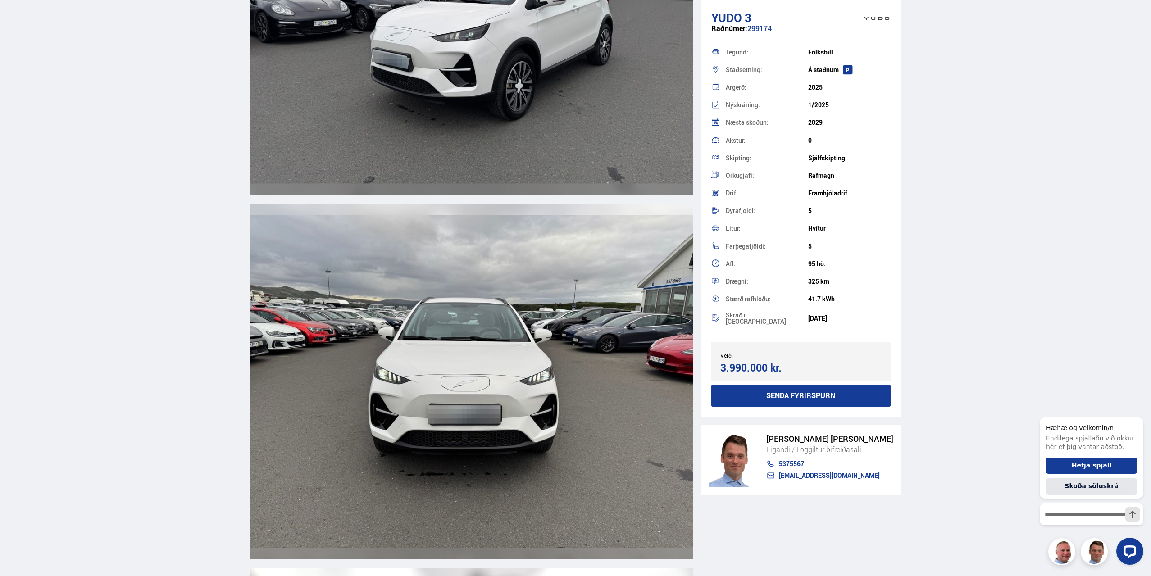
scroll to position [3243, 0]
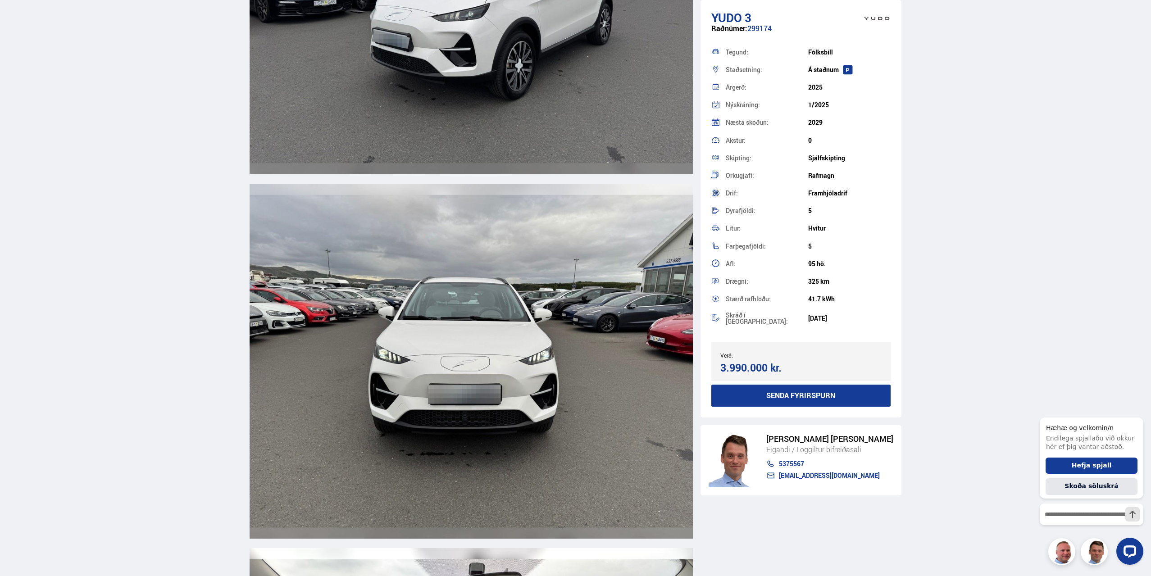
click at [592, 308] on img at bounding box center [471, 361] width 443 height 354
